Goal: Task Accomplishment & Management: Complete application form

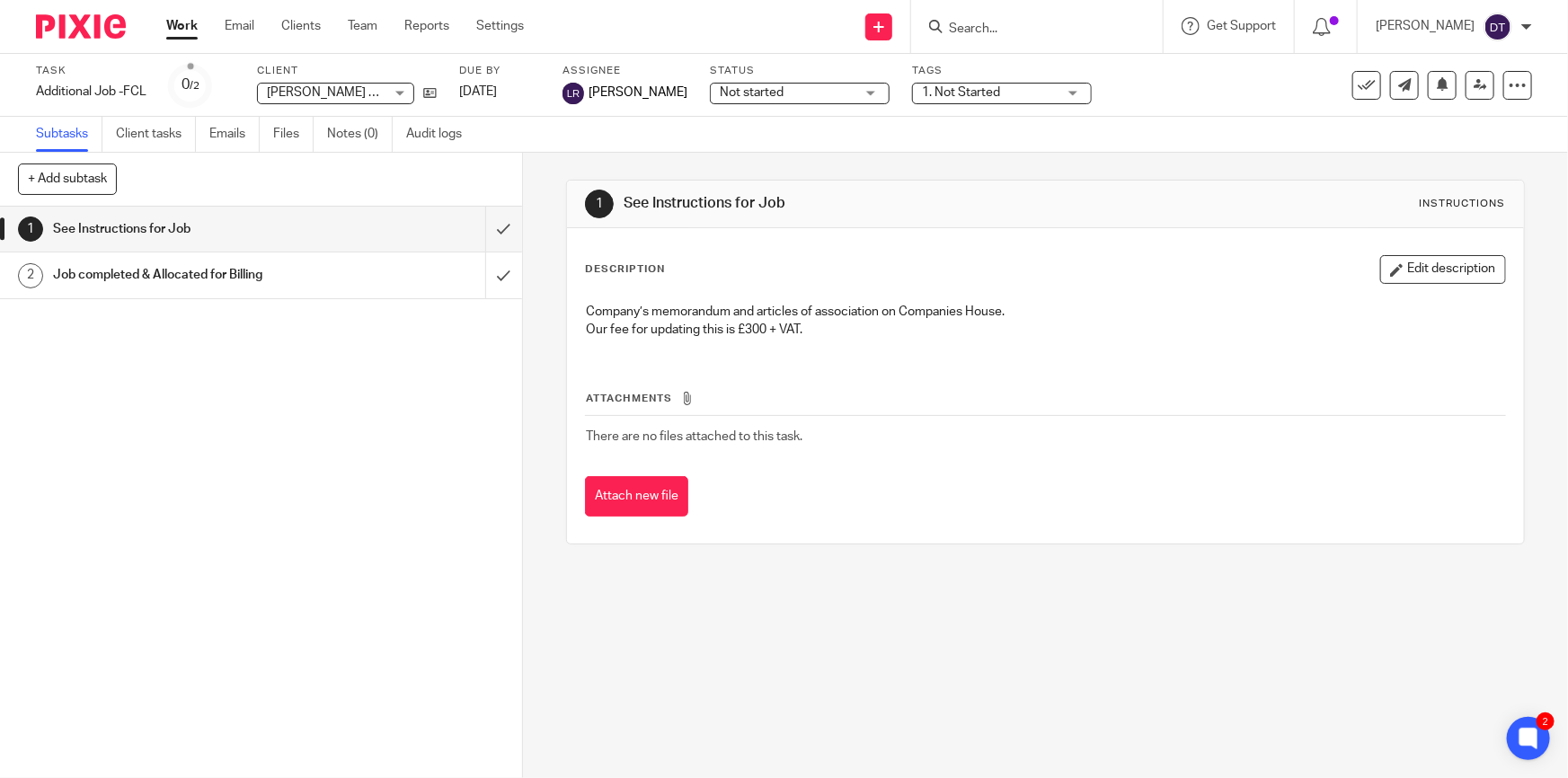
click at [1016, 36] on form at bounding box center [1042, 26] width 191 height 22
click at [1013, 25] on input "Search" at bounding box center [1027, 29] width 161 height 16
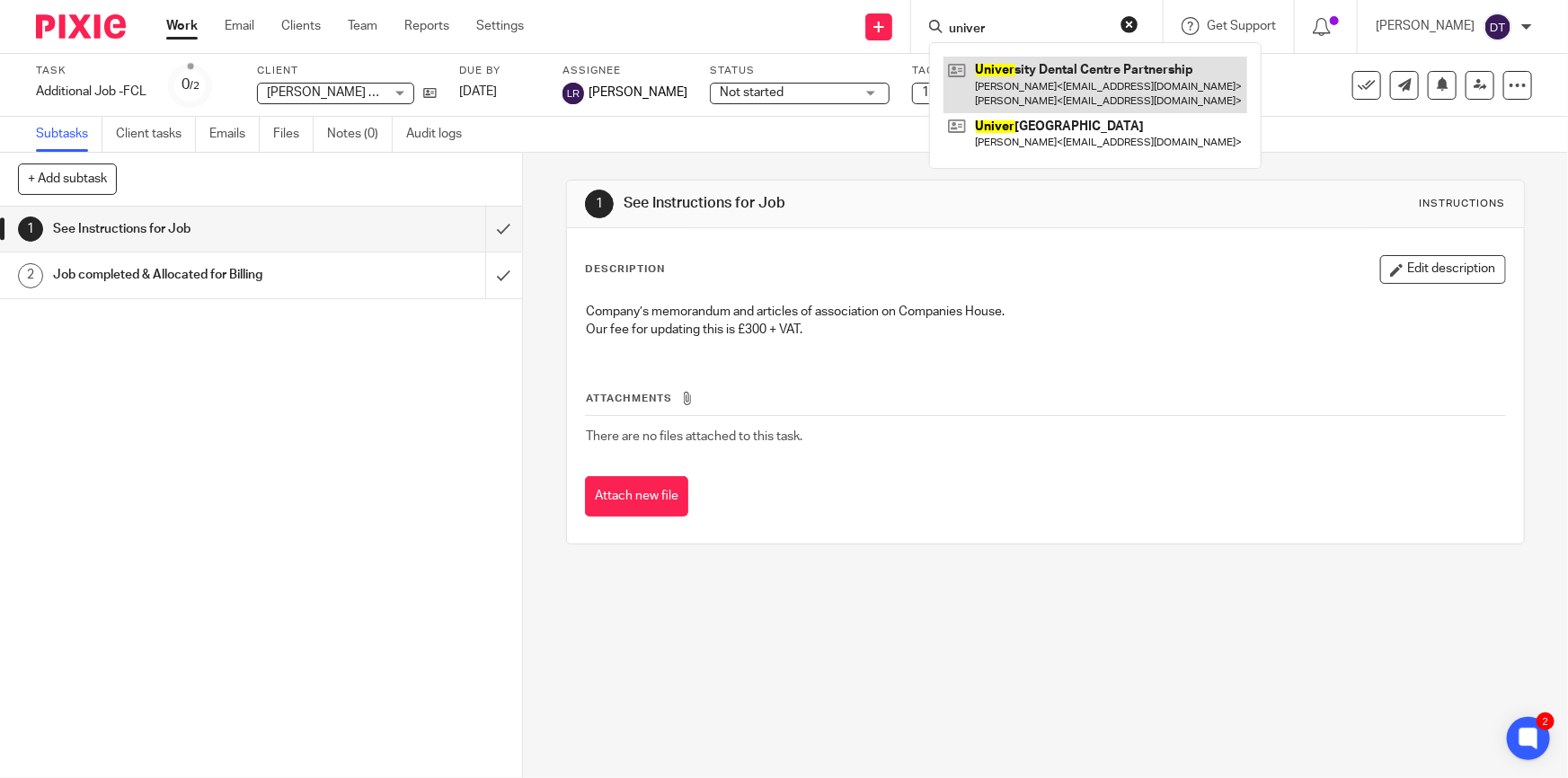
type input "univer"
click at [1087, 78] on link at bounding box center [1096, 85] width 303 height 56
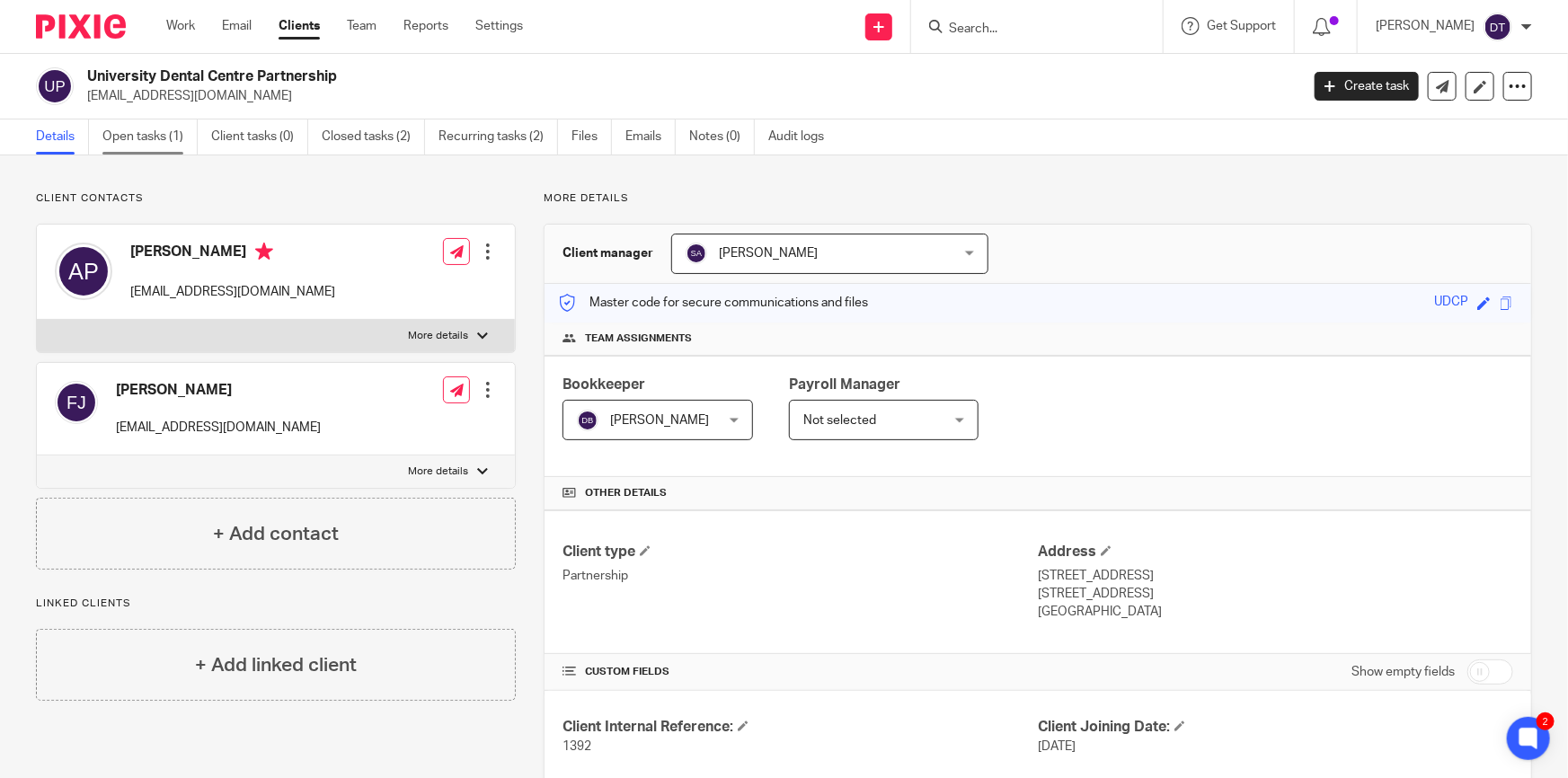
click at [147, 134] on link "Open tasks (1)" at bounding box center [150, 136] width 95 height 35
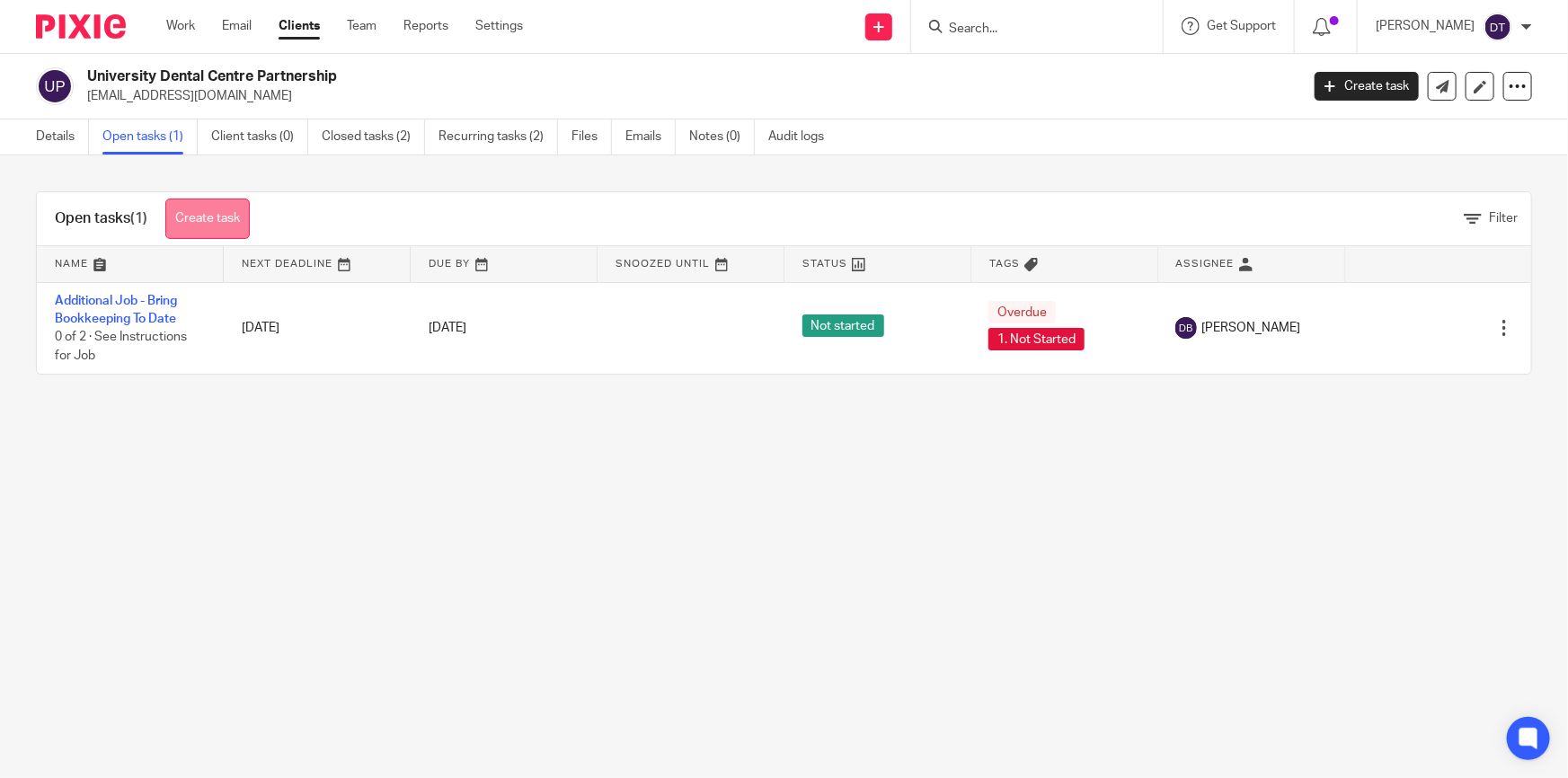
click at [202, 218] on link "Create task" at bounding box center [207, 219] width 84 height 40
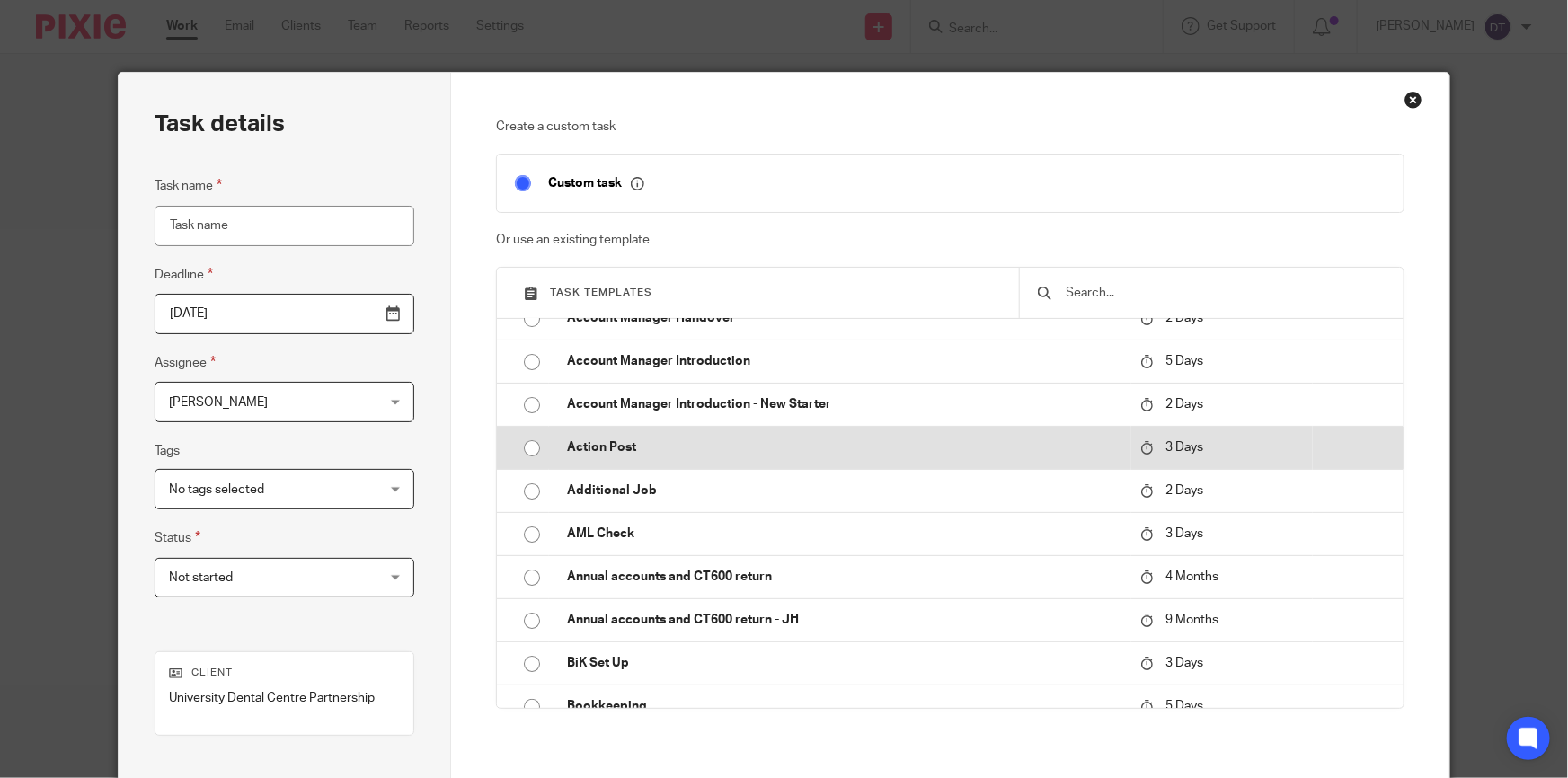
scroll to position [162, 0]
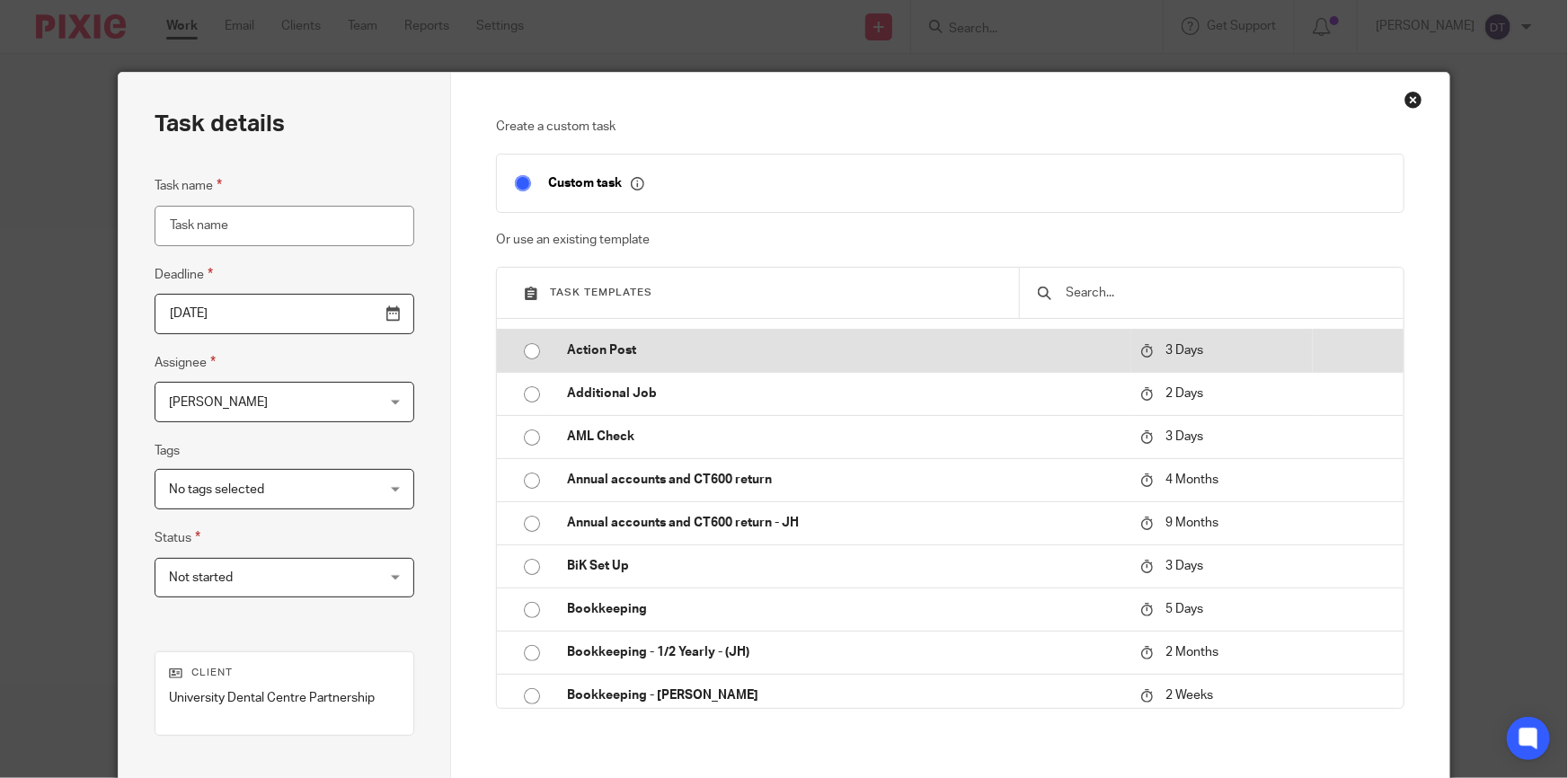
click at [602, 351] on p "Action Post" at bounding box center [845, 351] width 555 height 18
type input "2025-08-23"
type input "Action Post"
checkbox input "false"
radio input "true"
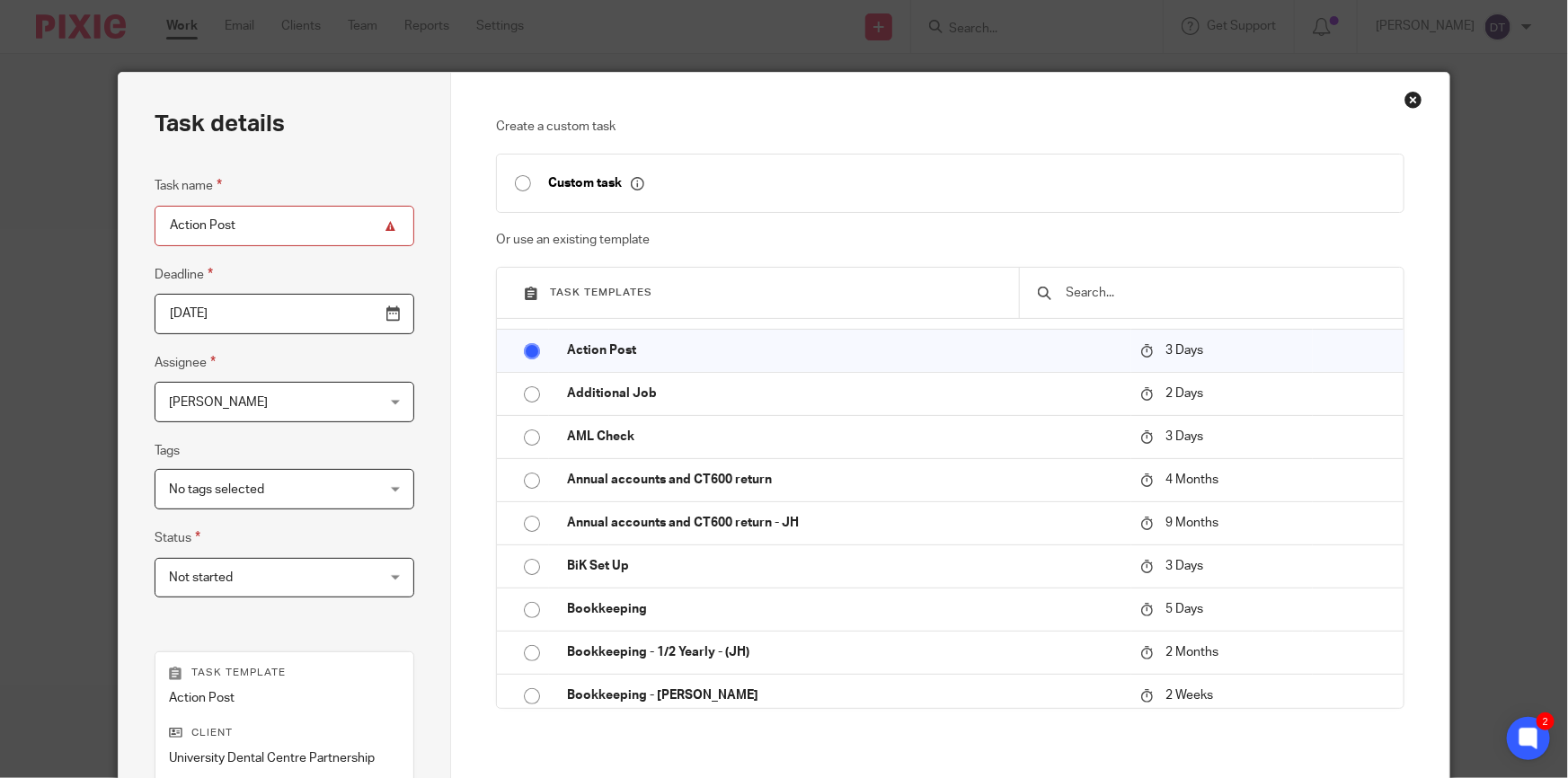
click at [342, 401] on span "[PERSON_NAME]" at bounding box center [267, 401] width 196 height 37
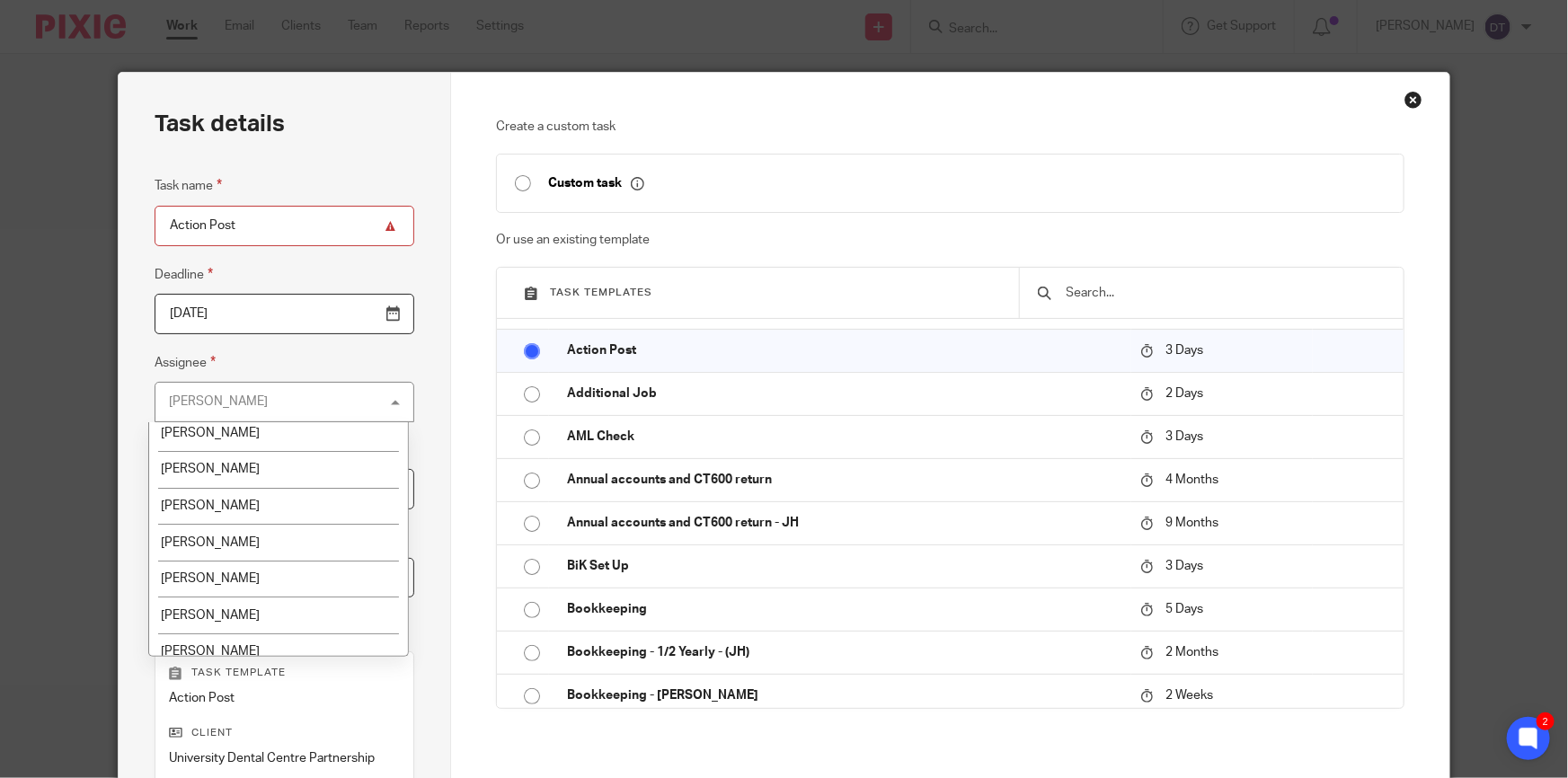
scroll to position [327, 0]
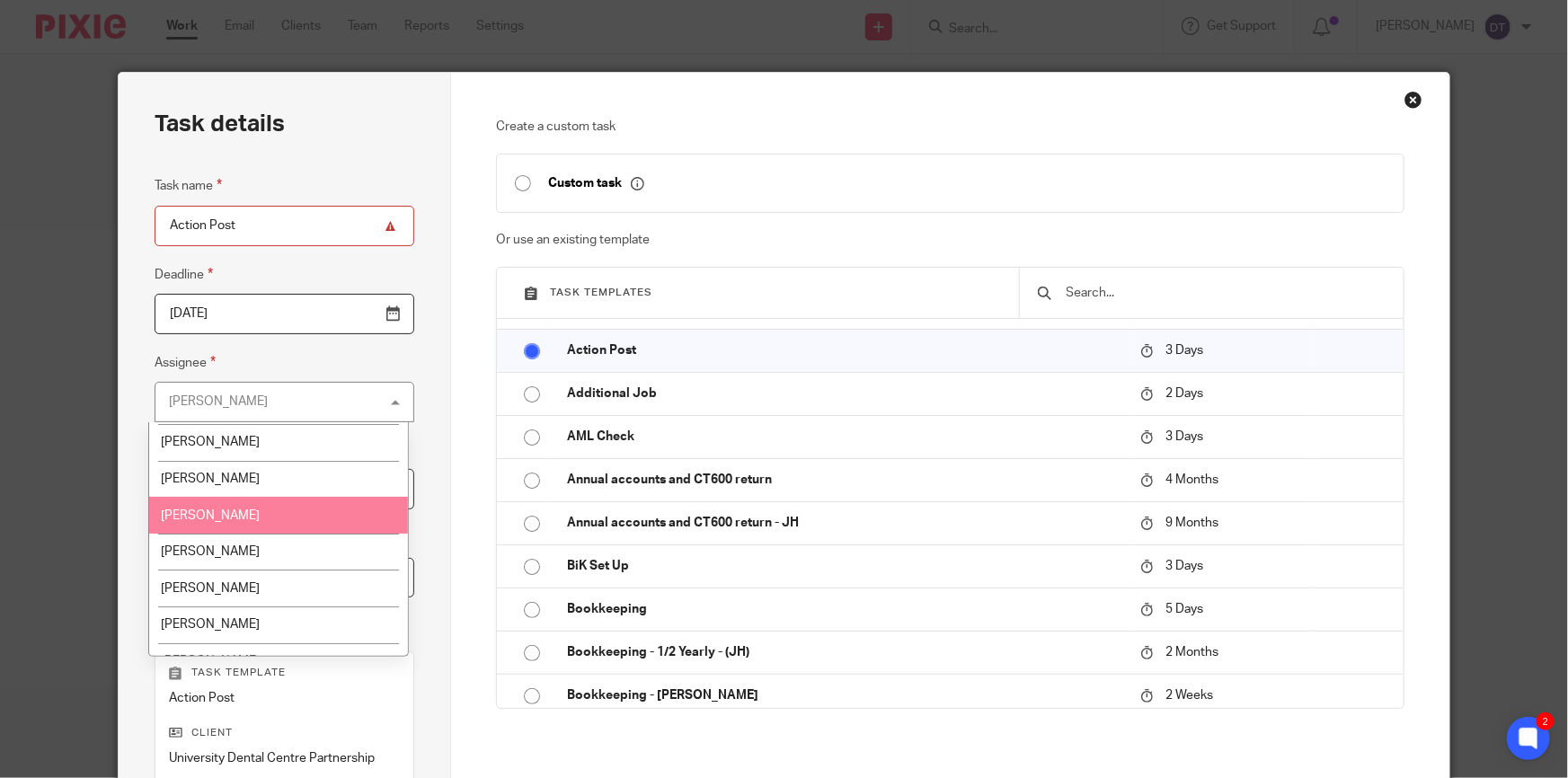
click at [259, 523] on li "[PERSON_NAME]" at bounding box center [278, 516] width 259 height 36
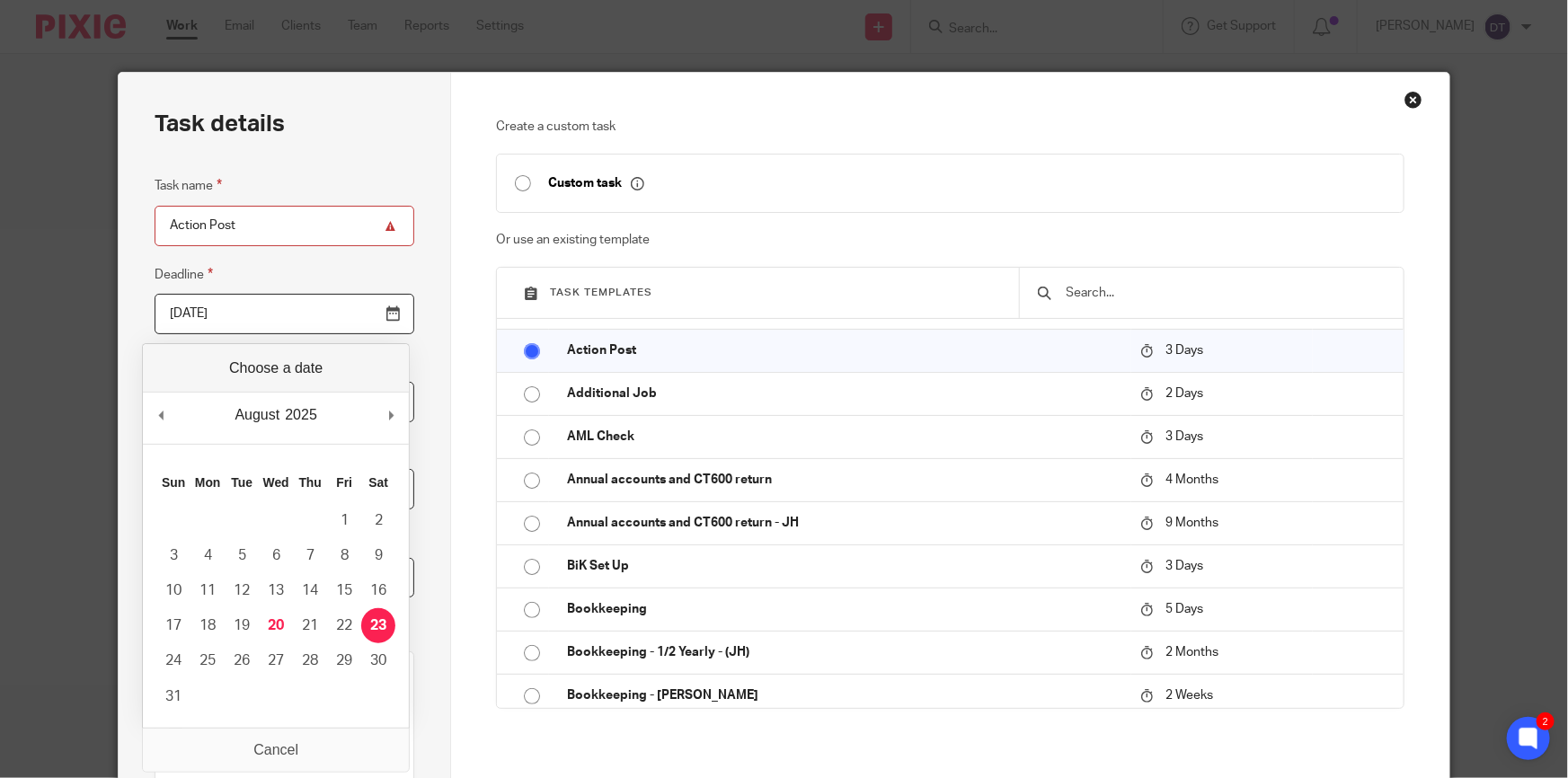
click at [328, 322] on input "2025-08-23" at bounding box center [284, 314] width 259 height 40
type input "2025-08-20"
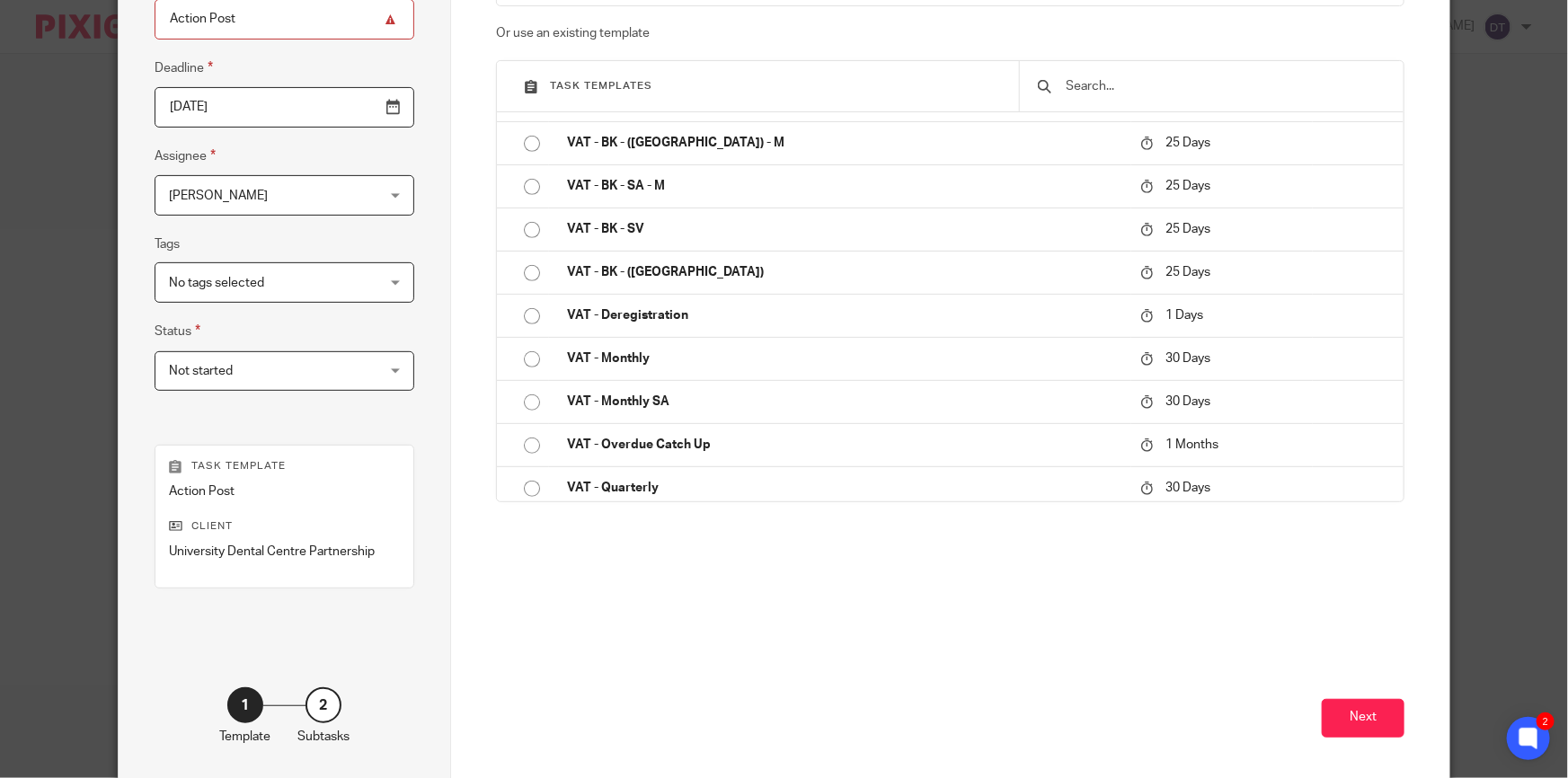
scroll to position [283, 0]
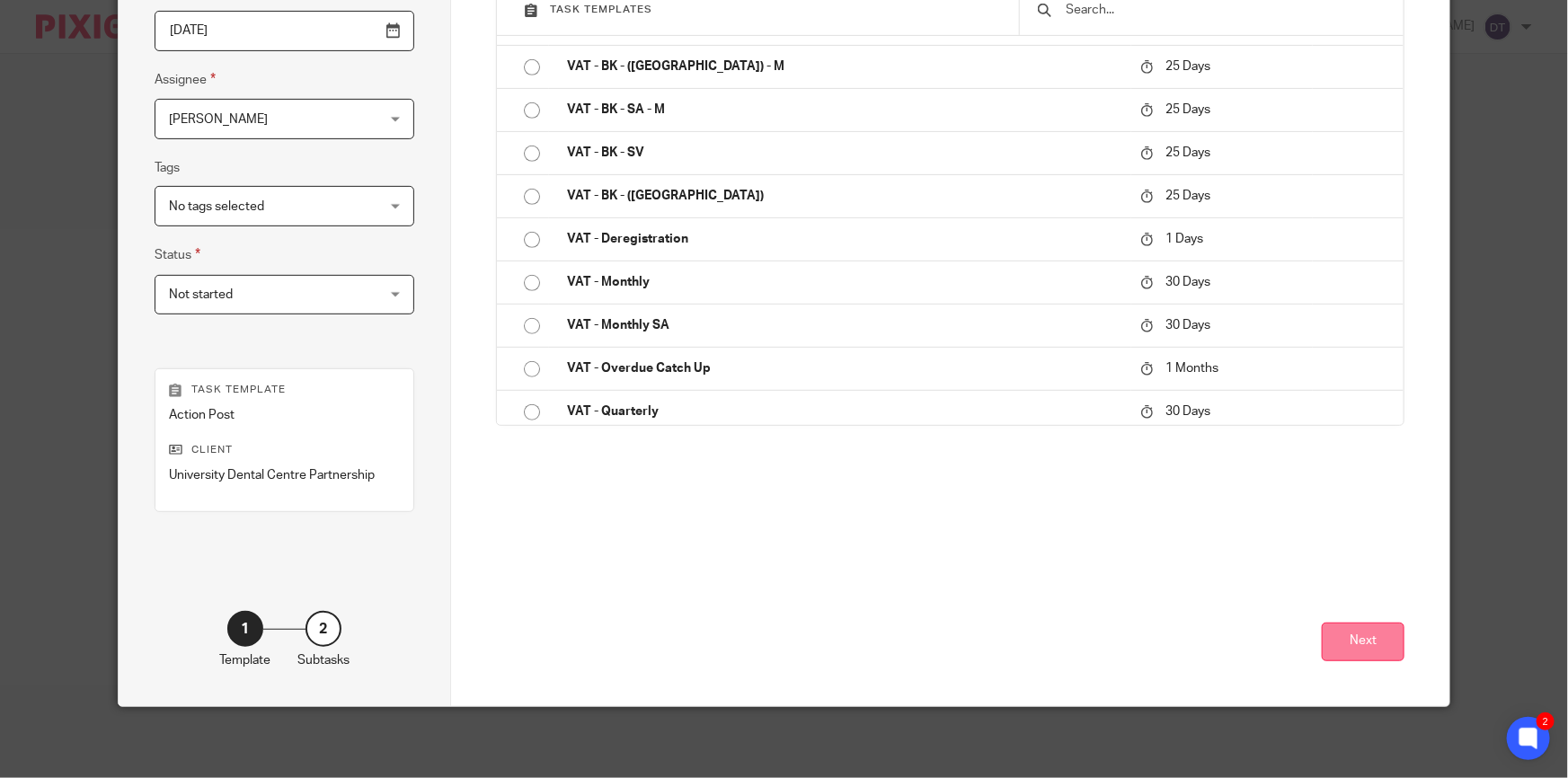
click at [1364, 648] on button "Next" at bounding box center [1363, 643] width 83 height 38
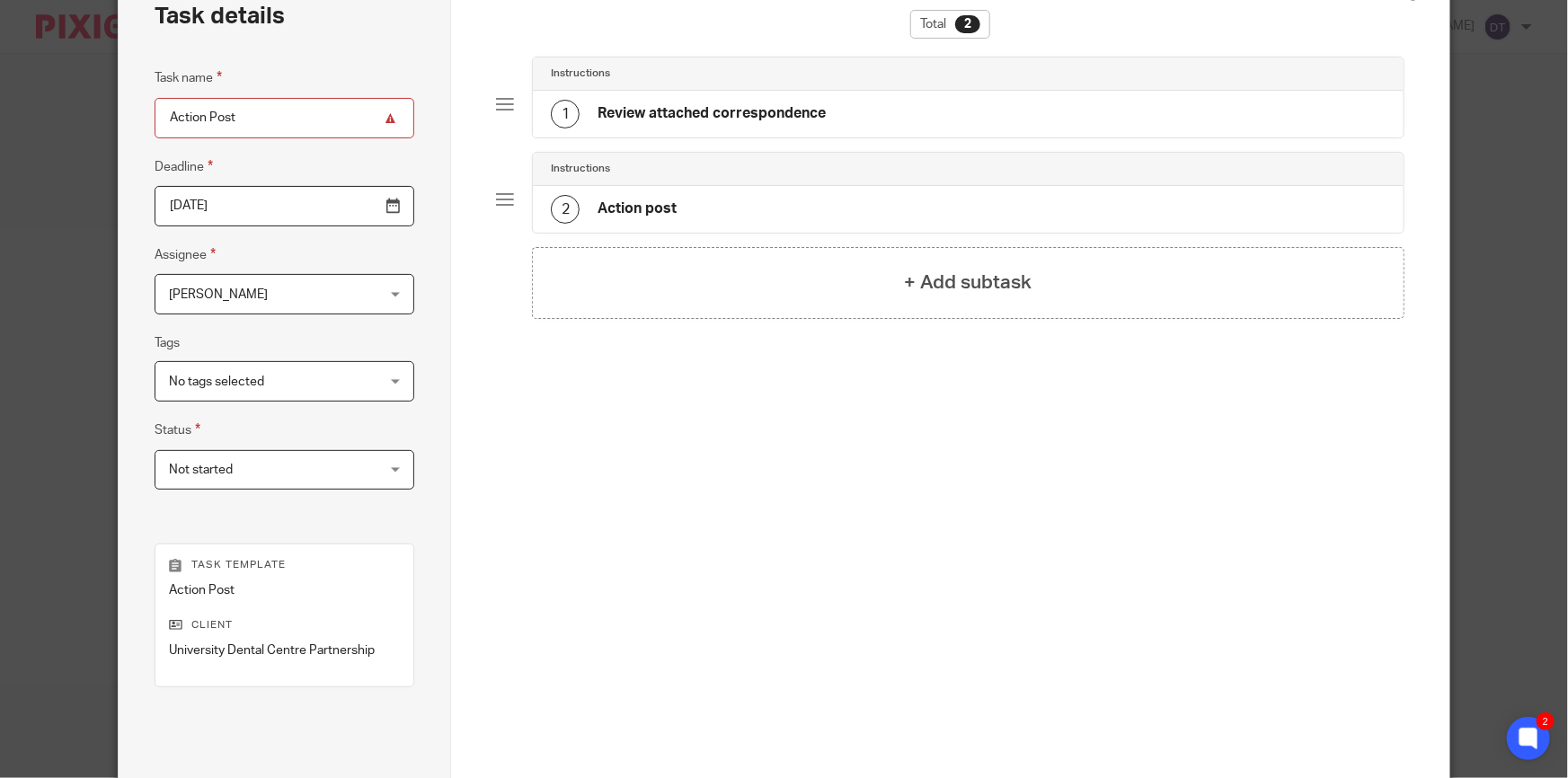
scroll to position [0, 0]
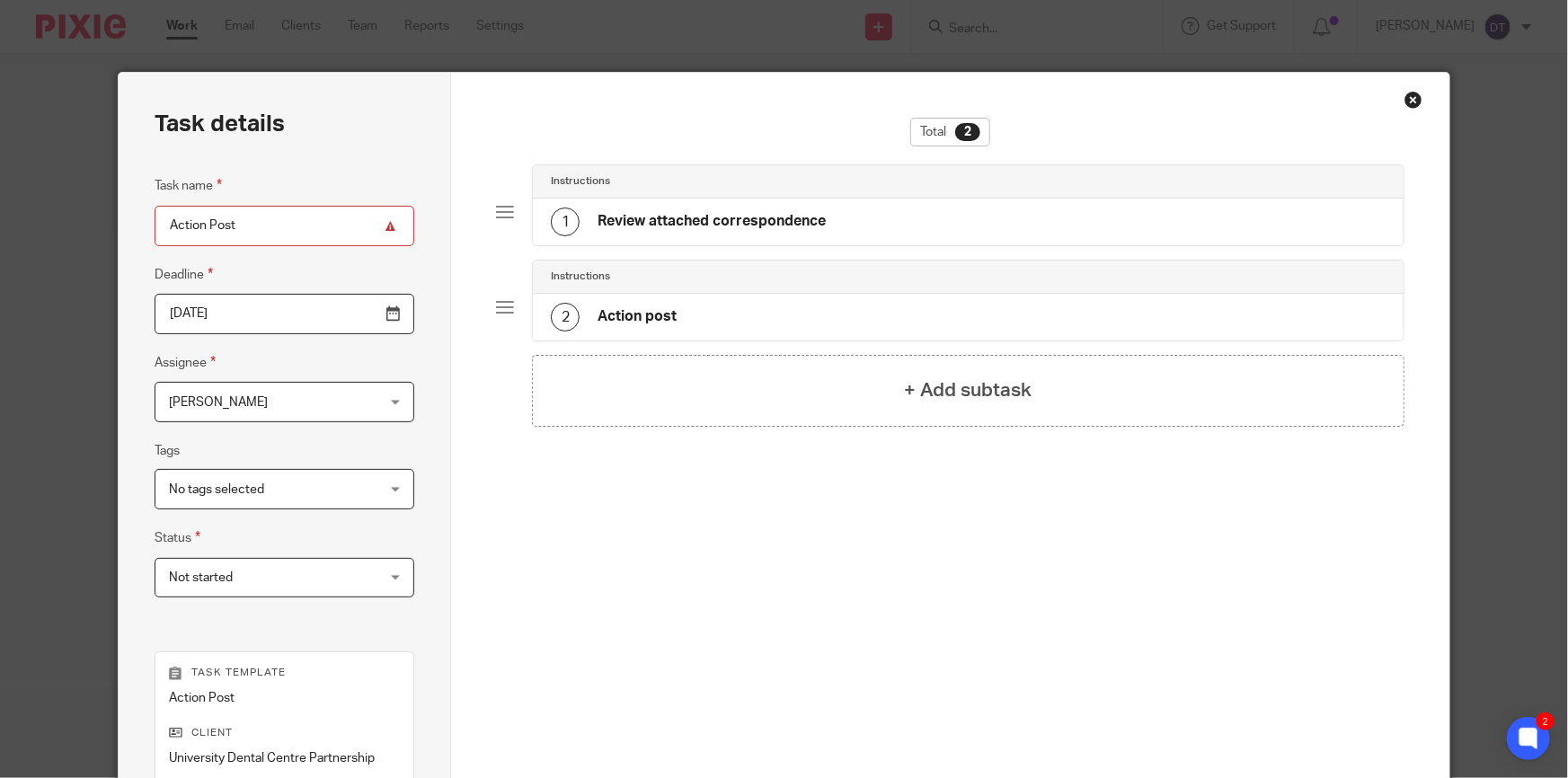
click at [659, 222] on h4 "Review attached correspondence" at bounding box center [712, 222] width 229 height 19
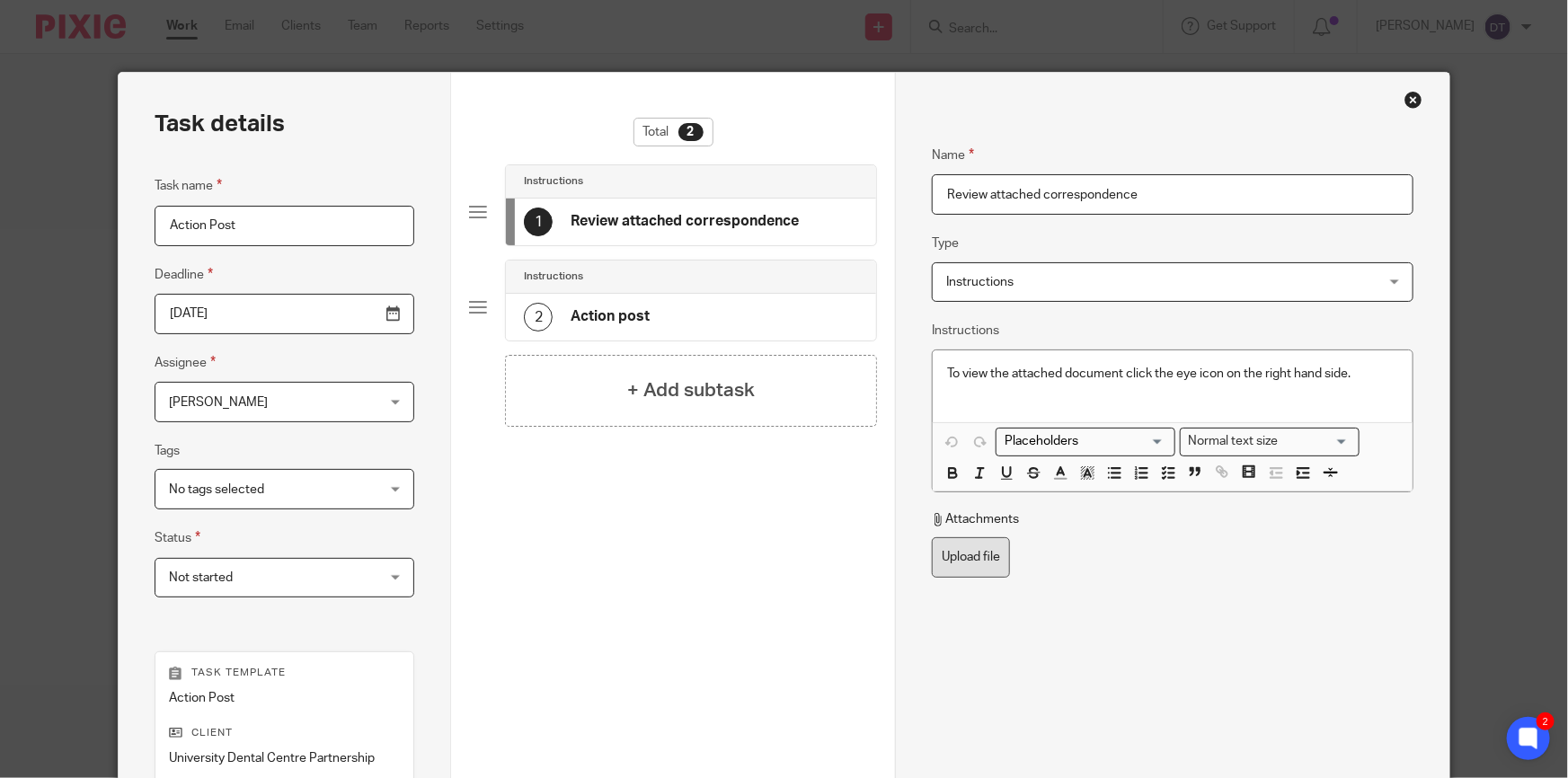
click at [973, 553] on label "Upload file" at bounding box center [970, 558] width 78 height 40
click at [931, 538] on input "Upload file" at bounding box center [931, 537] width 1 height 1
type input "C:\fakepath\UDP PAYE_001.pdf"
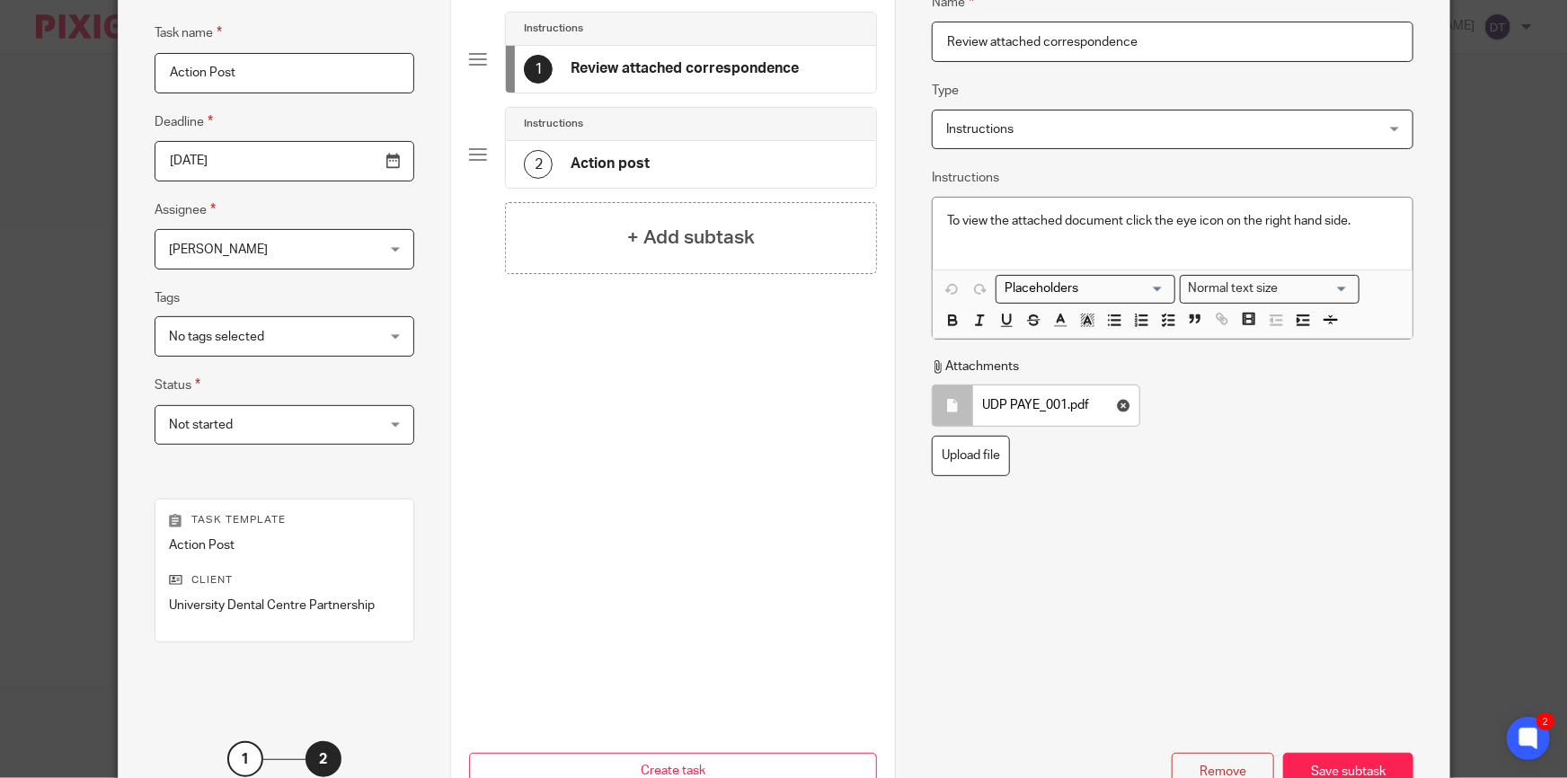
scroll to position [283, 0]
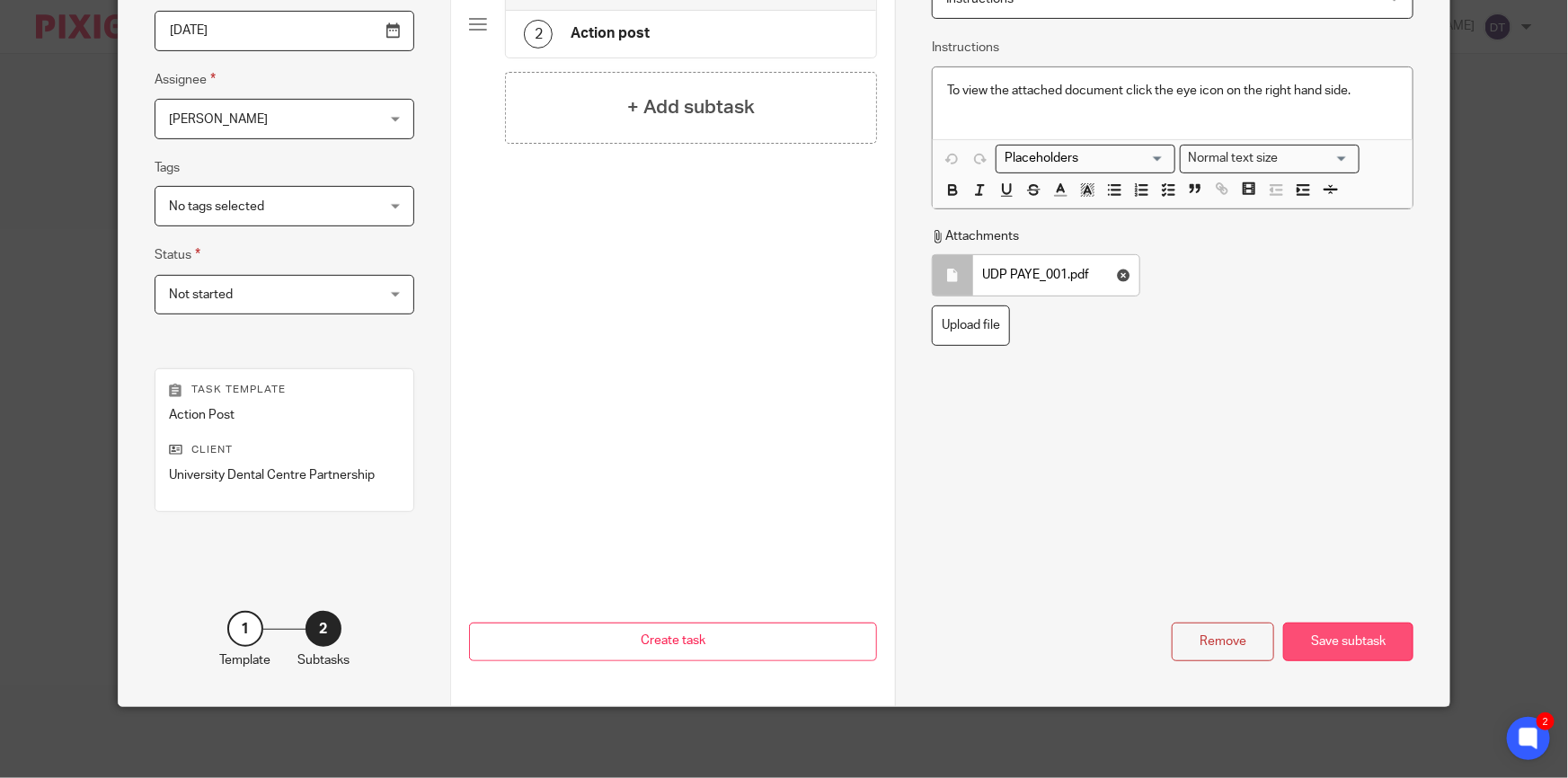
click at [1326, 639] on div "Save subtask" at bounding box center [1348, 643] width 131 height 38
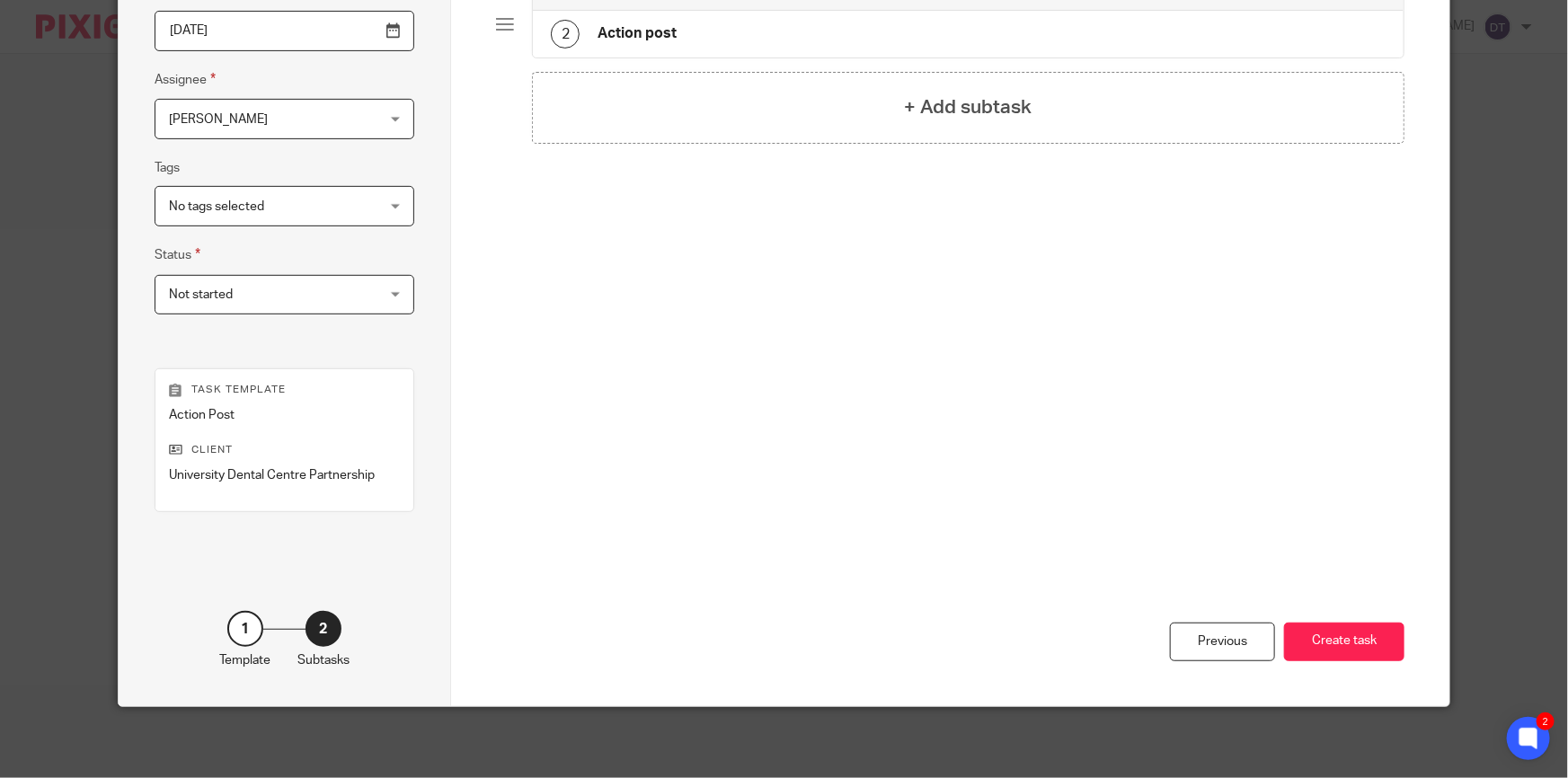
click at [1326, 639] on button "Create task" at bounding box center [1343, 643] width 120 height 38
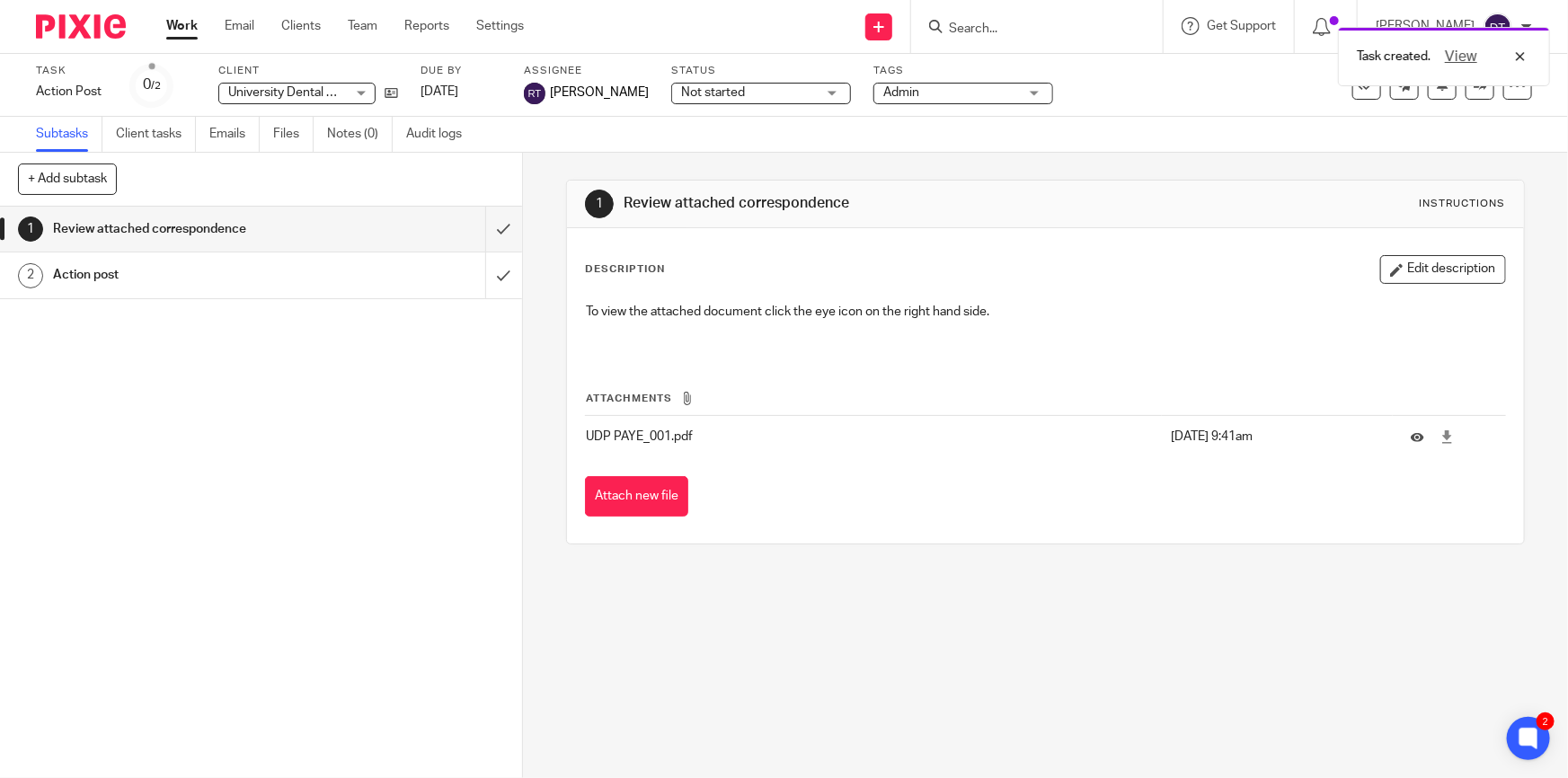
click at [986, 24] on div "Task created. View" at bounding box center [1168, 52] width 766 height 68
click at [984, 33] on div "Task created. View" at bounding box center [1168, 52] width 766 height 68
click at [991, 27] on input "Search" at bounding box center [1027, 29] width 161 height 16
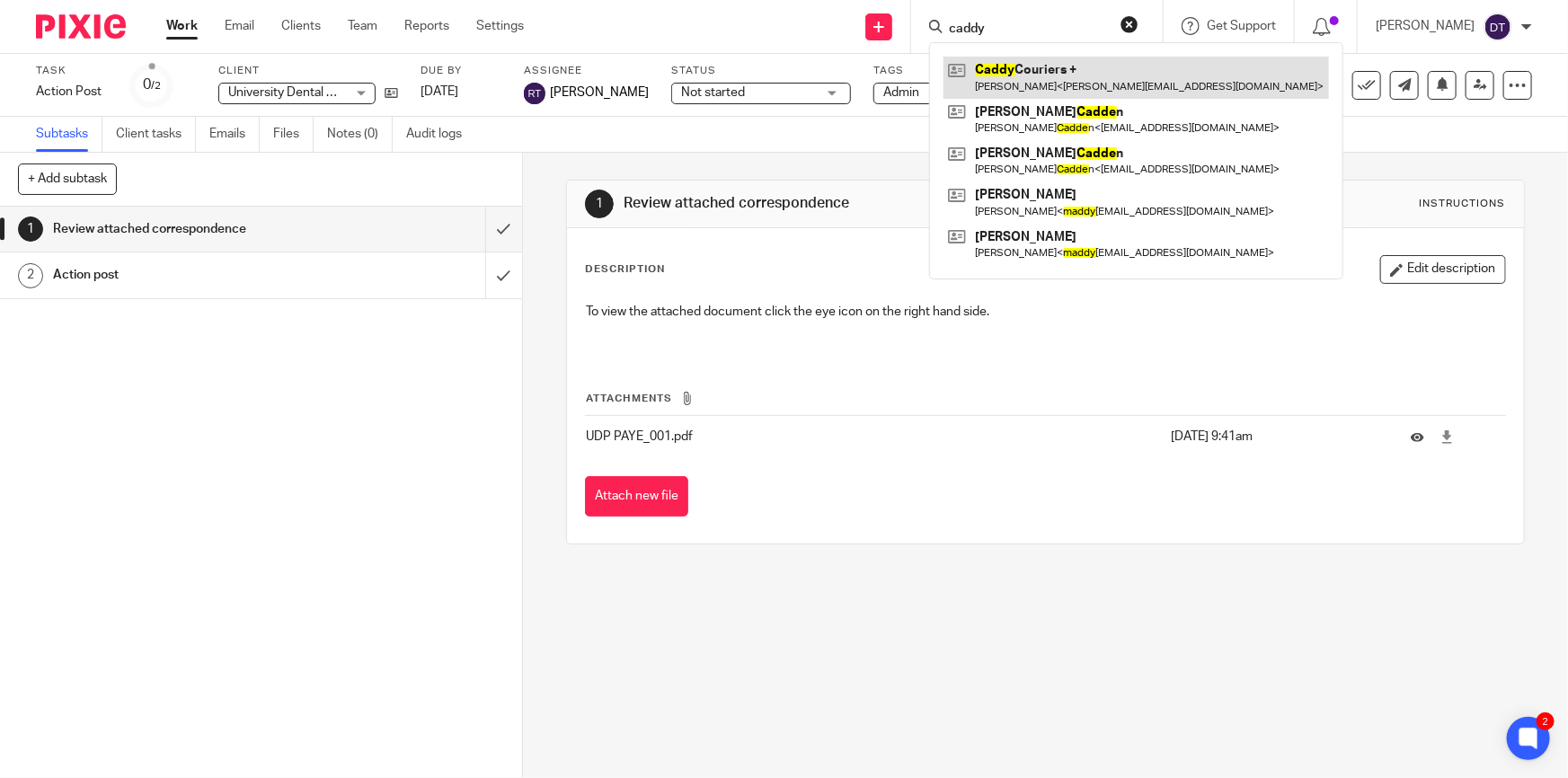
type input "caddy"
click at [1029, 76] on link at bounding box center [1136, 77] width 385 height 41
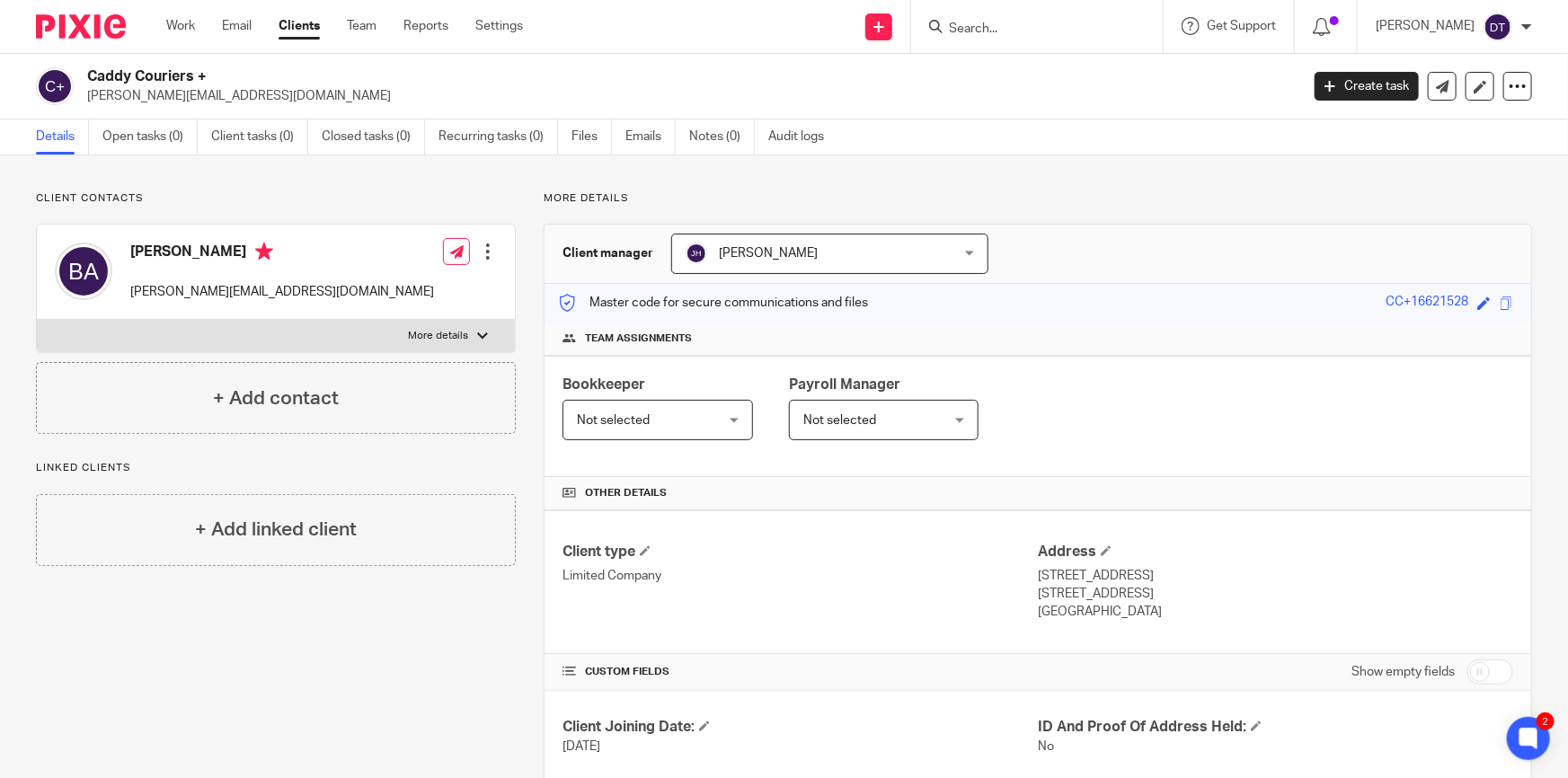
scroll to position [329, 0]
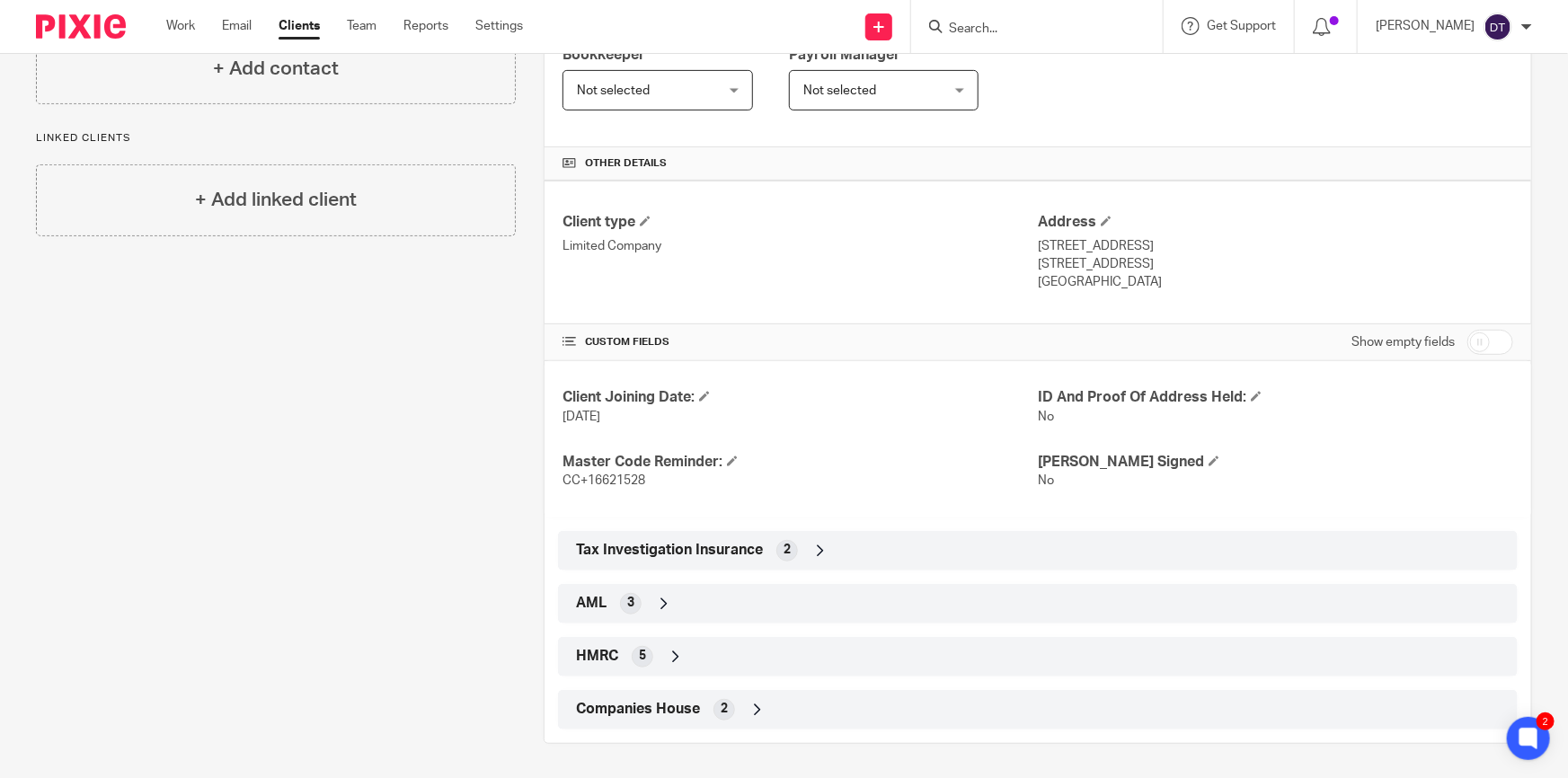
click at [721, 656] on div "HMRC 5" at bounding box center [1037, 657] width 932 height 31
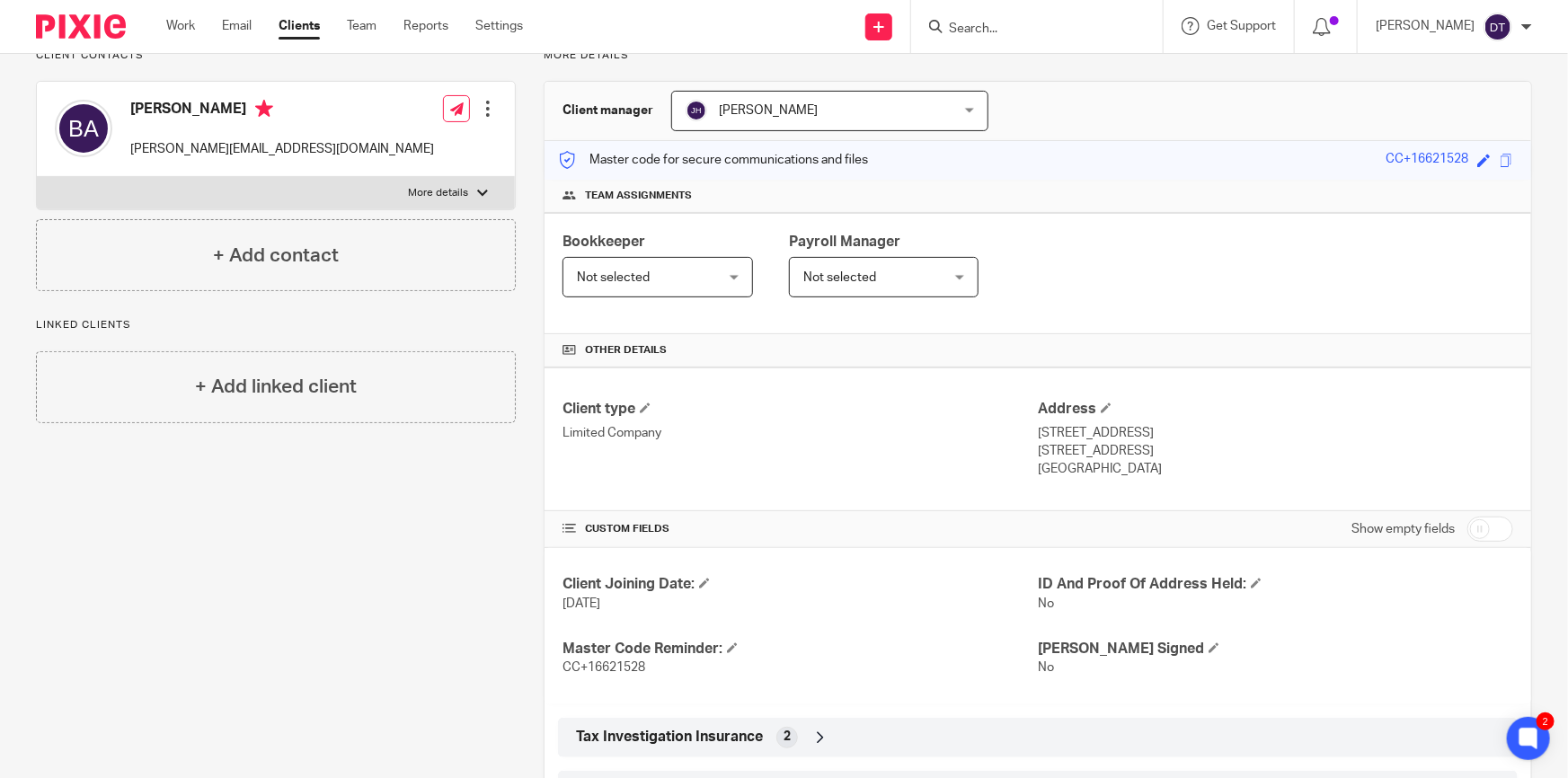
scroll to position [0, 0]
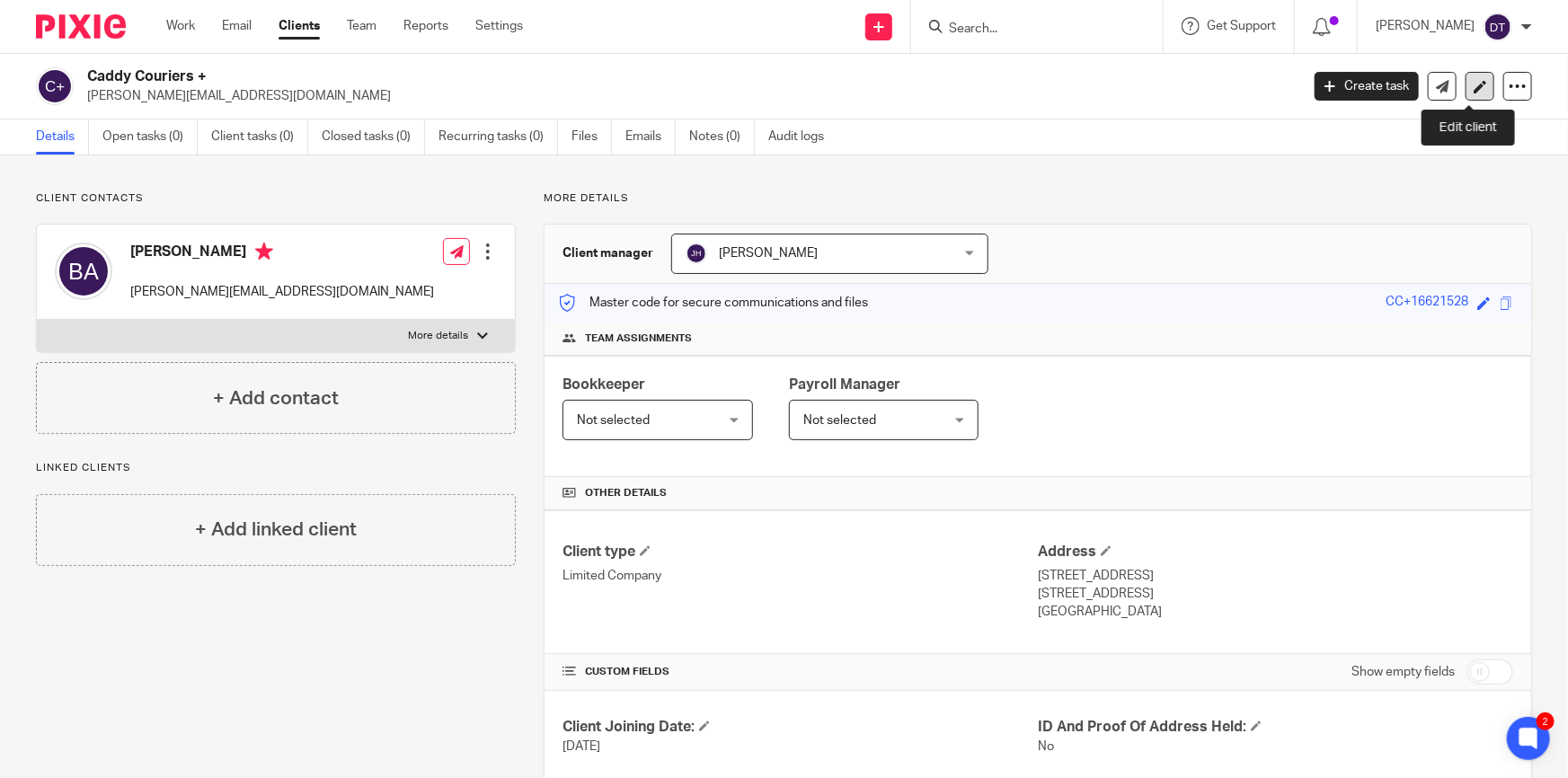
click at [1465, 91] on link at bounding box center [1480, 86] width 29 height 29
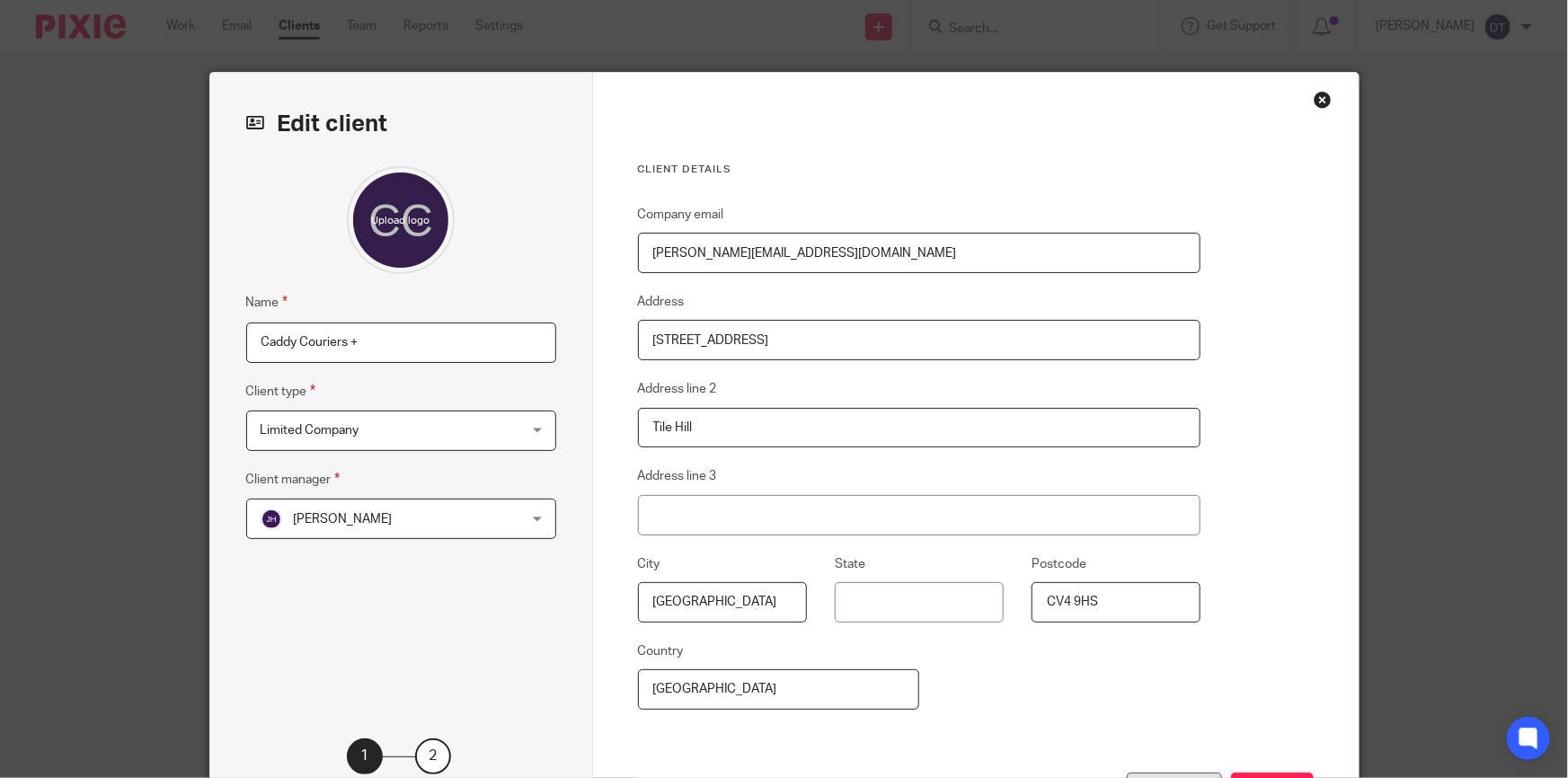
scroll to position [153, 0]
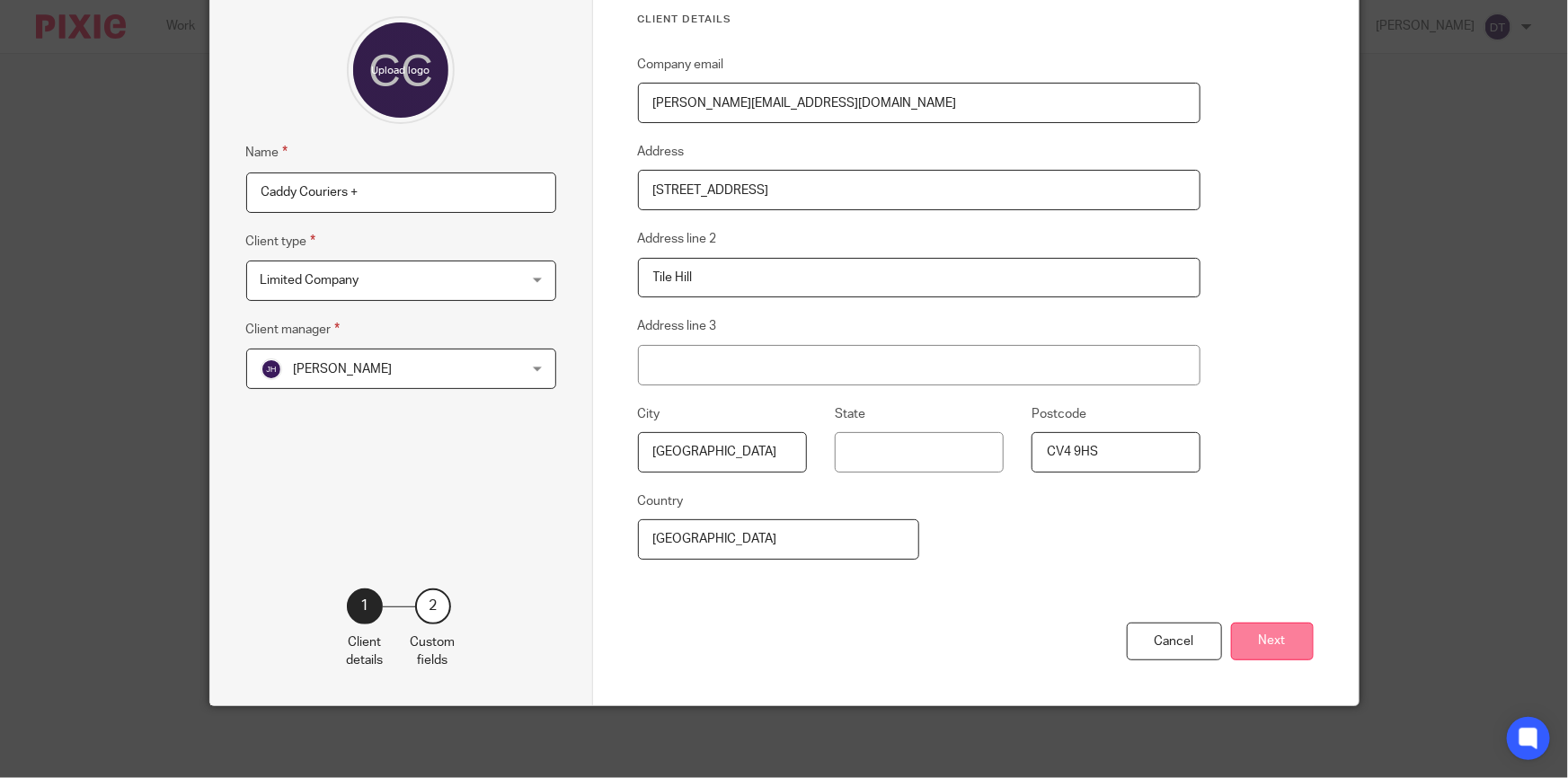
click at [1305, 644] on button "Next" at bounding box center [1272, 643] width 83 height 38
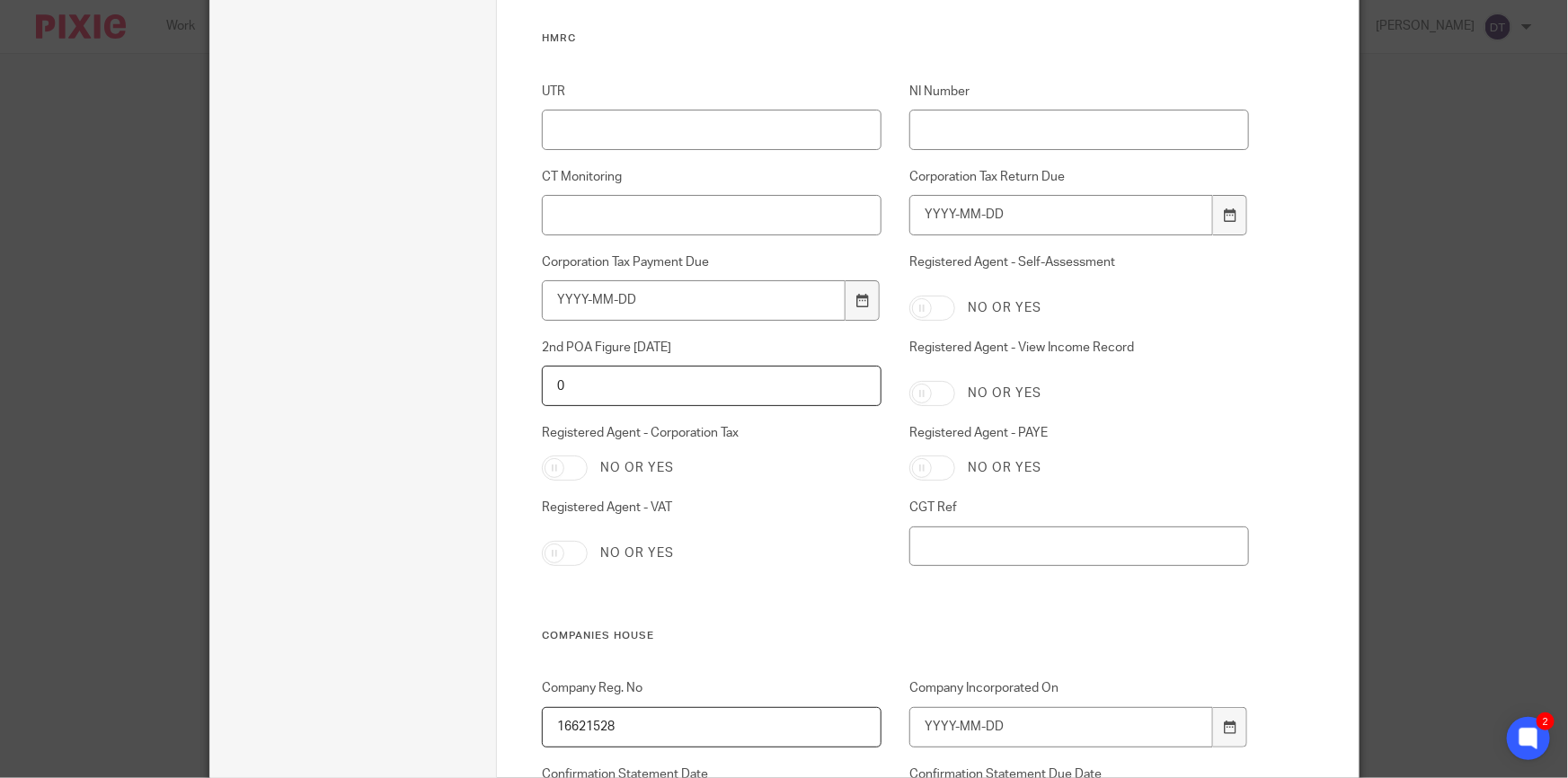
scroll to position [1706, 0]
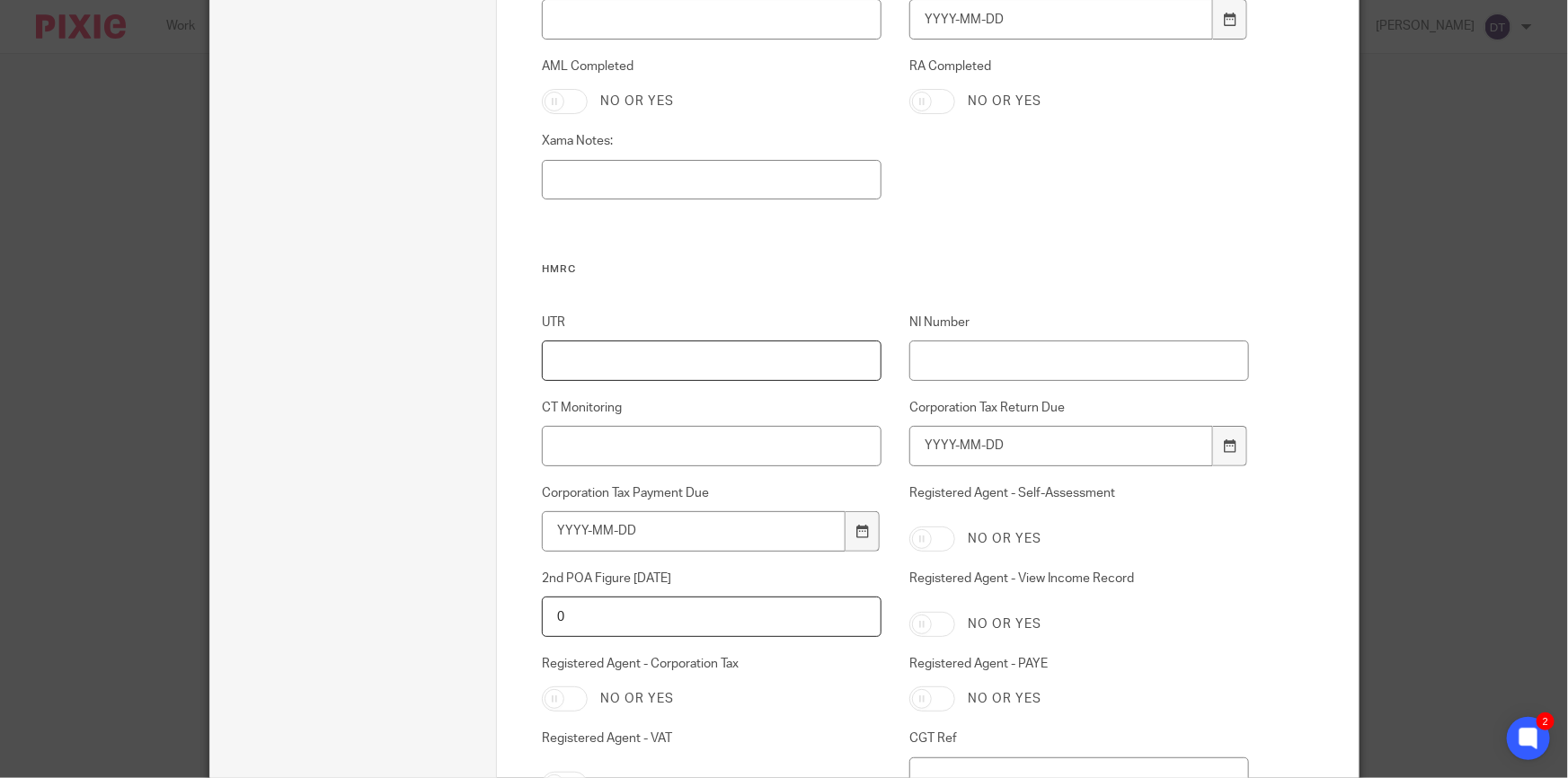
click at [664, 372] on input "UTR" at bounding box center [712, 361] width 340 height 40
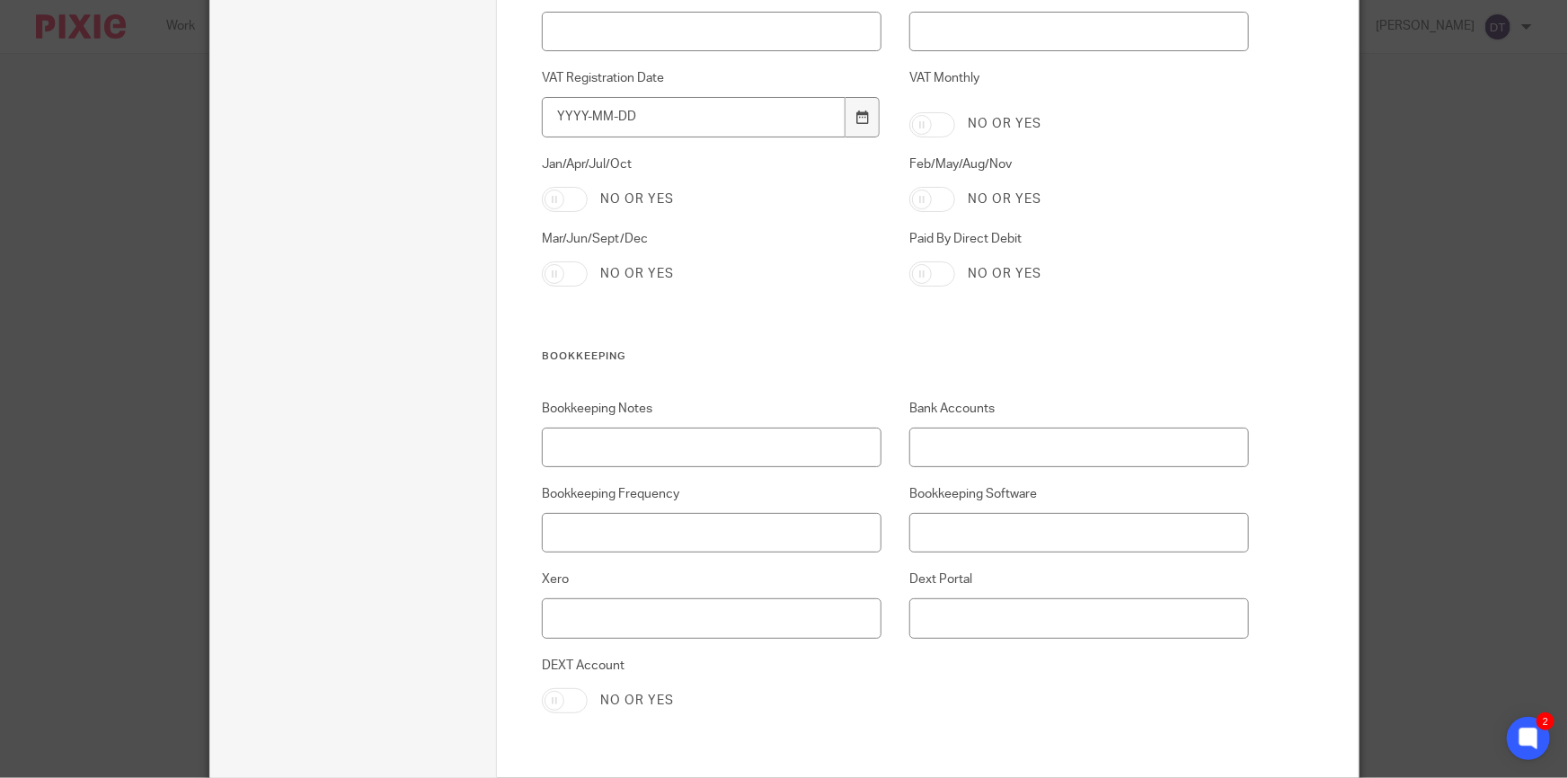
scroll to position [3756, 0]
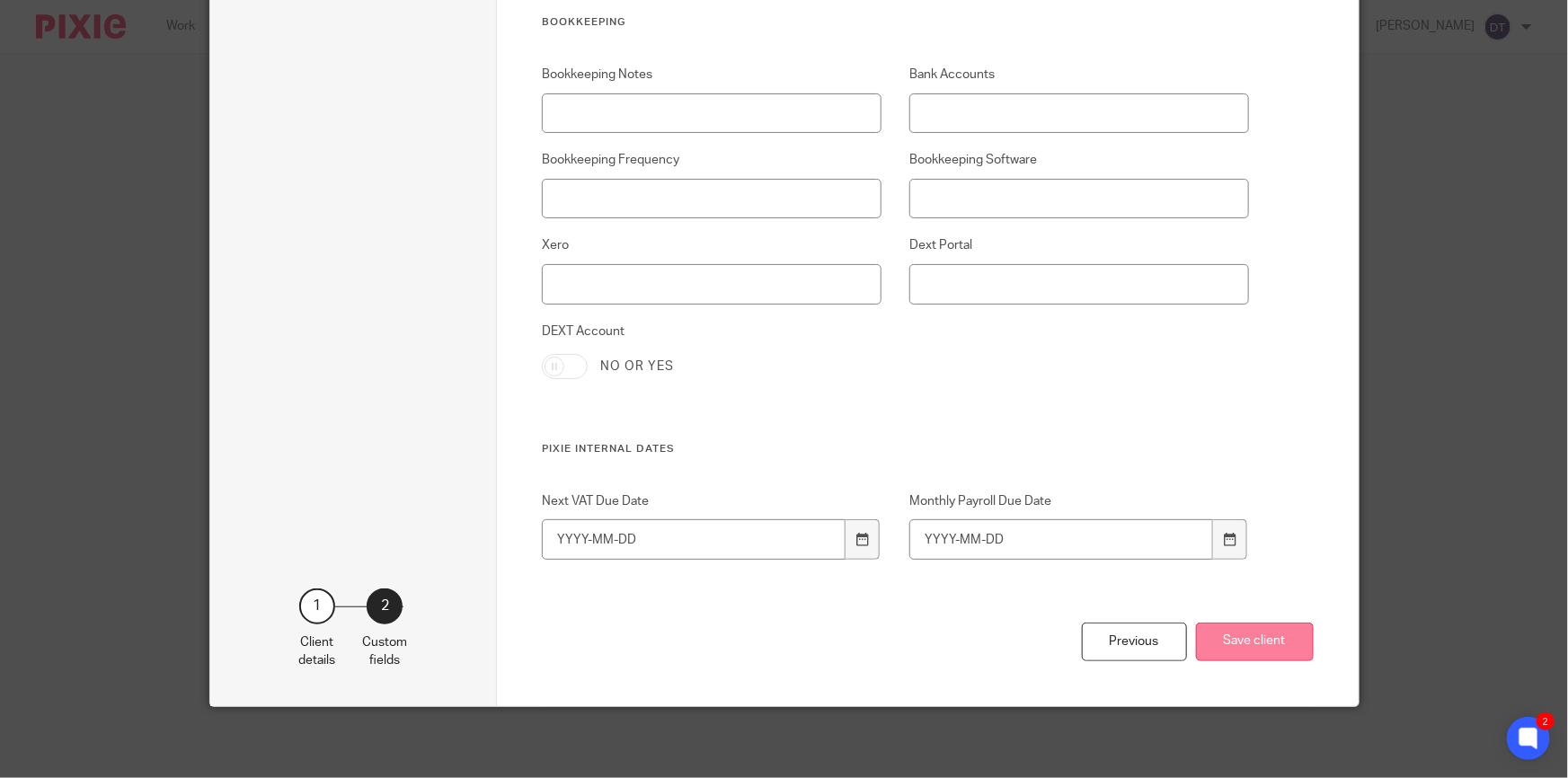
type input "8243129091"
click at [1278, 640] on button "Save client" at bounding box center [1255, 643] width 118 height 38
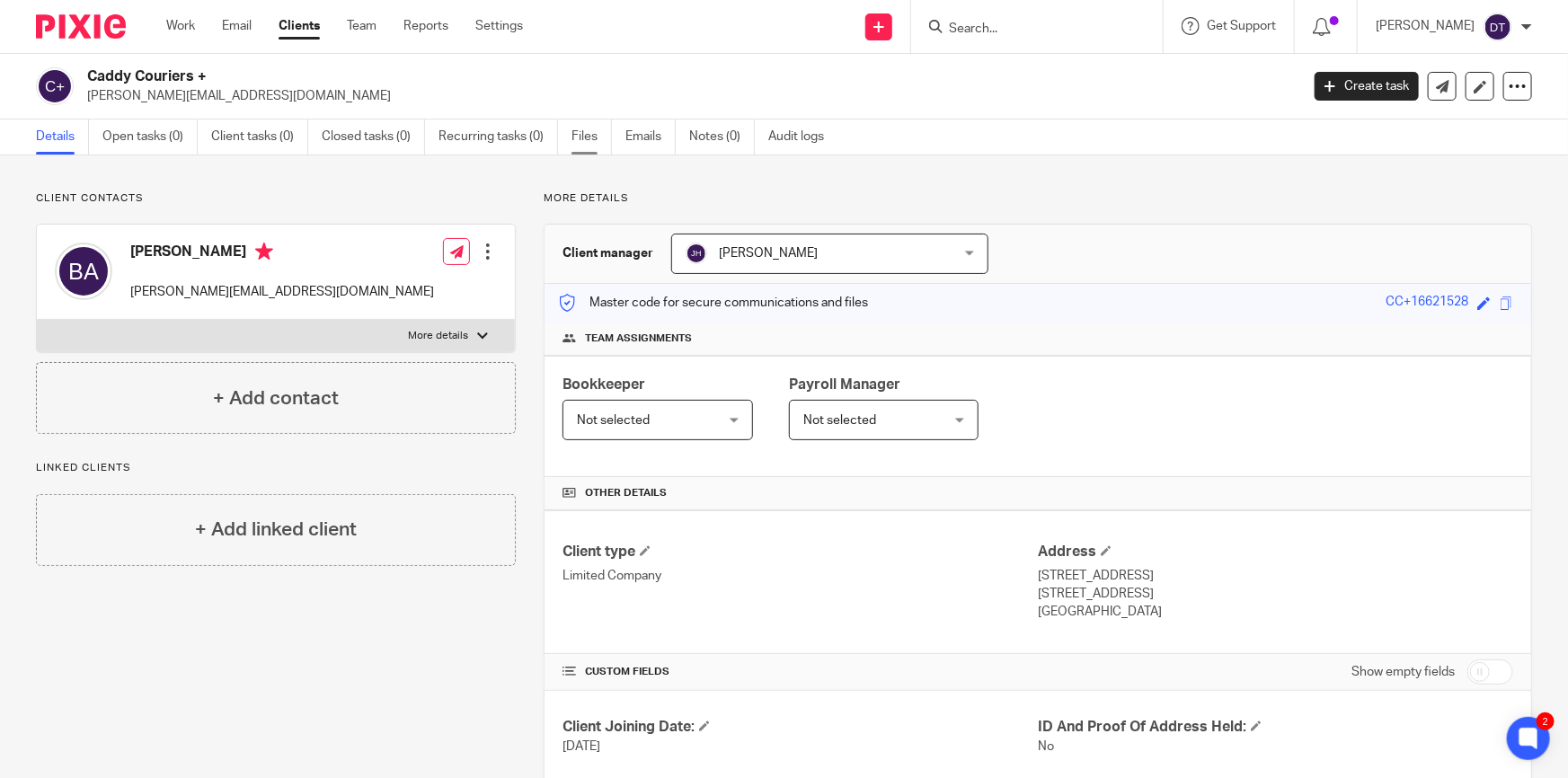
click at [582, 140] on link "Files" at bounding box center [591, 136] width 40 height 35
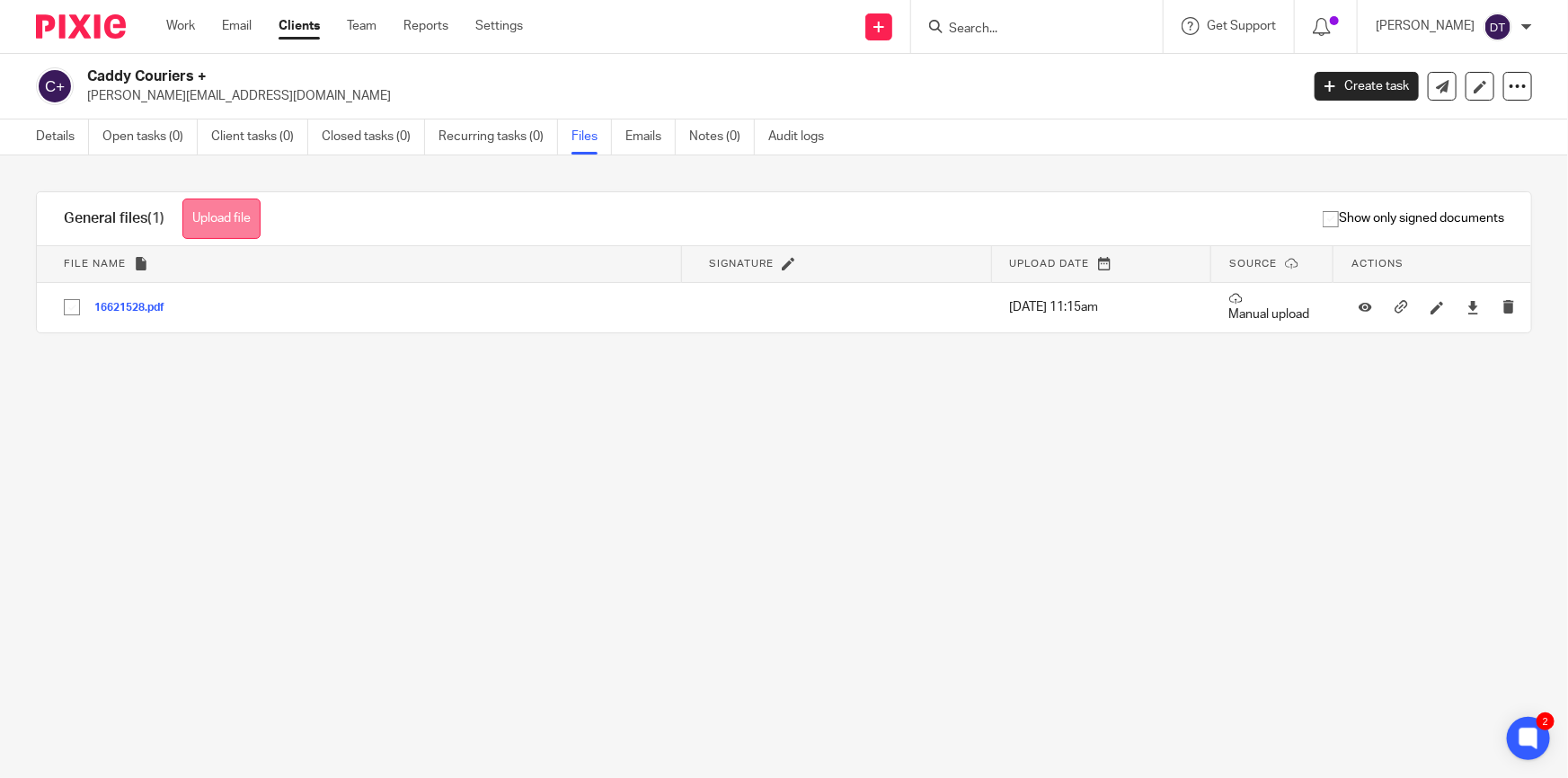
click at [223, 216] on button "Upload file" at bounding box center [221, 219] width 78 height 40
